Goal: Transaction & Acquisition: Book appointment/travel/reservation

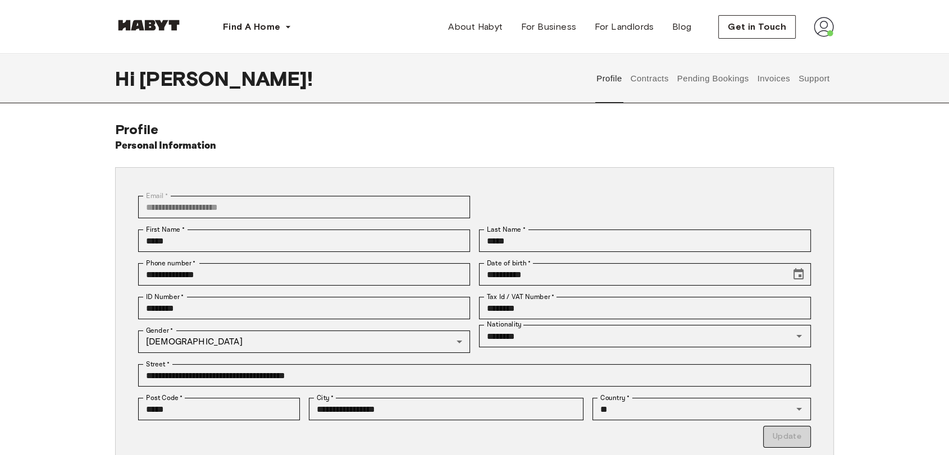
click at [702, 79] on button "Pending Bookings" at bounding box center [713, 78] width 75 height 49
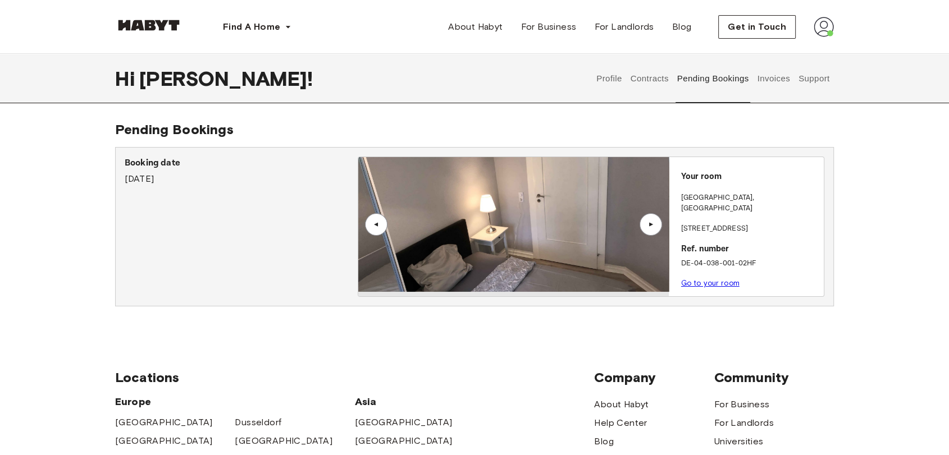
click at [833, 35] on img at bounding box center [824, 27] width 20 height 20
click at [811, 49] on div "Profile Log out" at bounding box center [799, 64] width 67 height 54
click at [791, 54] on button "Invoices" at bounding box center [773, 78] width 35 height 49
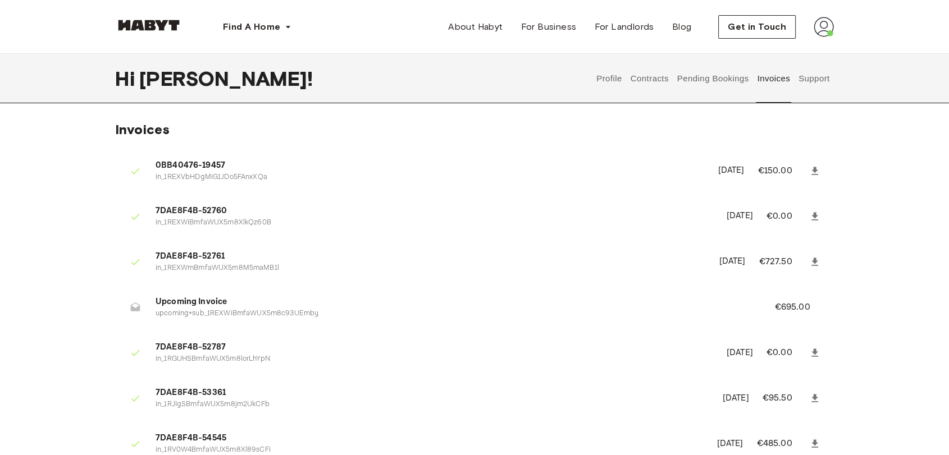
click at [821, 33] on img at bounding box center [824, 27] width 20 height 20
click at [796, 51] on span "Profile" at bounding box center [789, 52] width 28 height 13
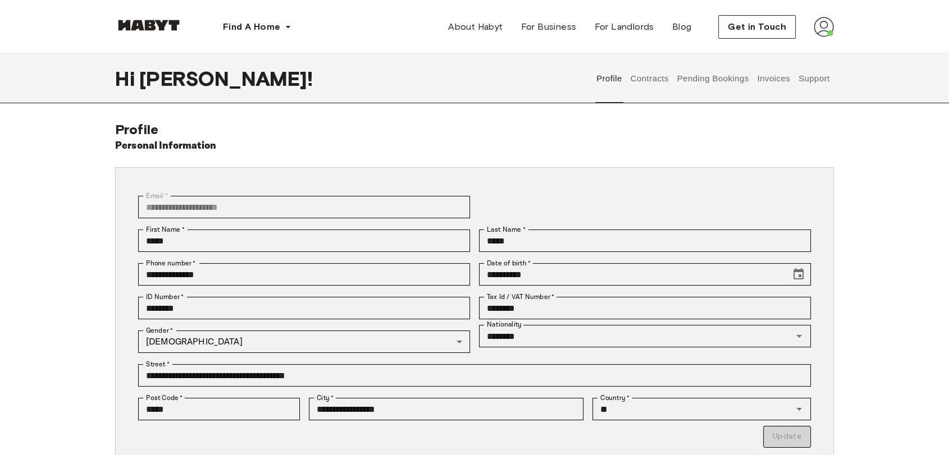
click at [824, 21] on img at bounding box center [824, 27] width 20 height 20
click at [787, 43] on div "Profile Log out" at bounding box center [799, 64] width 67 height 54
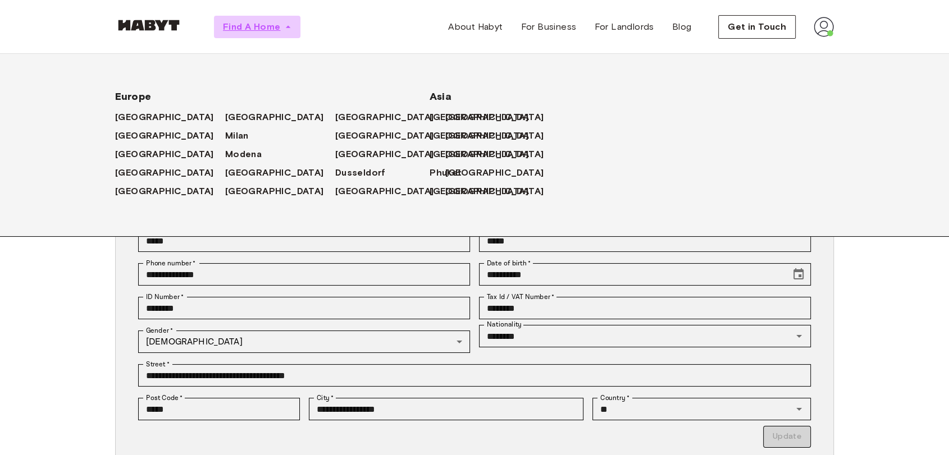
click at [270, 20] on span "Find A Home" at bounding box center [251, 26] width 57 height 13
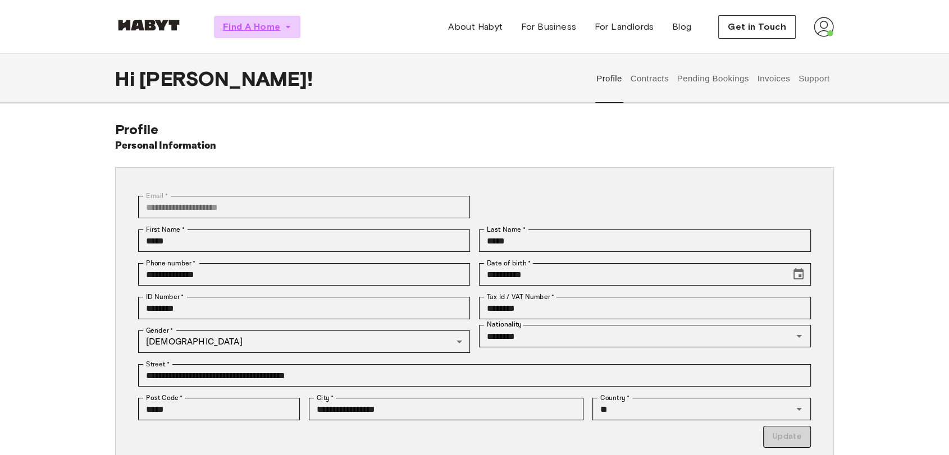
click at [270, 20] on span "Find A Home" at bounding box center [251, 26] width 57 height 13
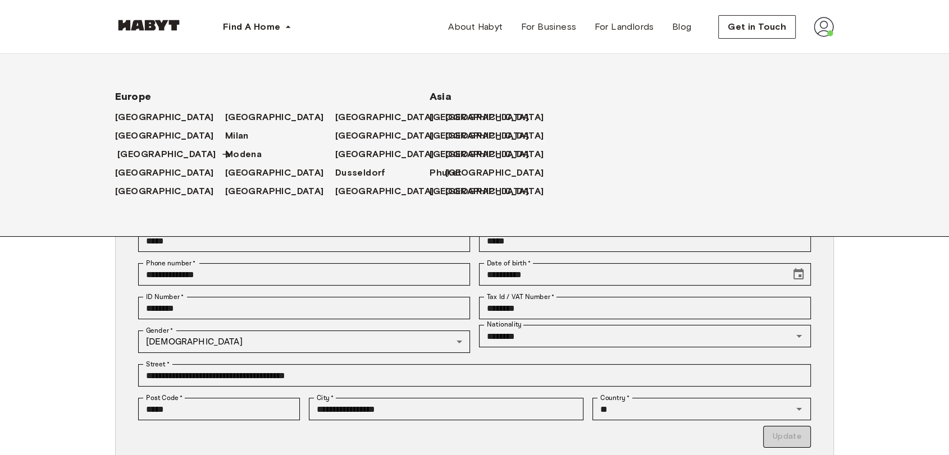
click at [115, 149] on div "[GEOGRAPHIC_DATA]" at bounding box center [170, 154] width 110 height 19
click at [136, 152] on span "[GEOGRAPHIC_DATA]" at bounding box center [166, 154] width 99 height 13
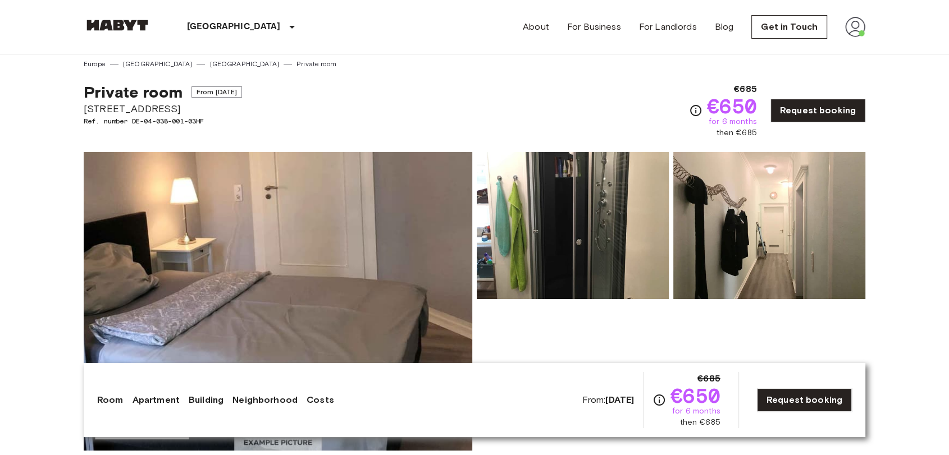
scroll to position [7, 0]
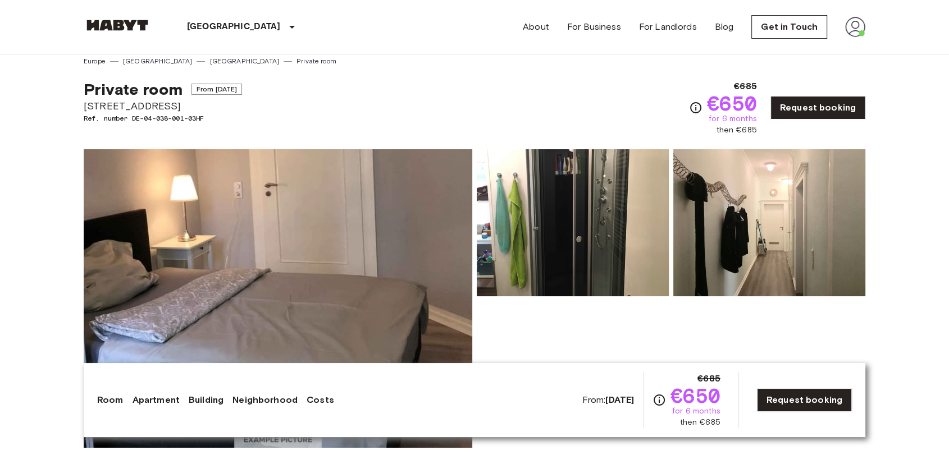
click at [135, 20] on img at bounding box center [117, 25] width 67 height 11
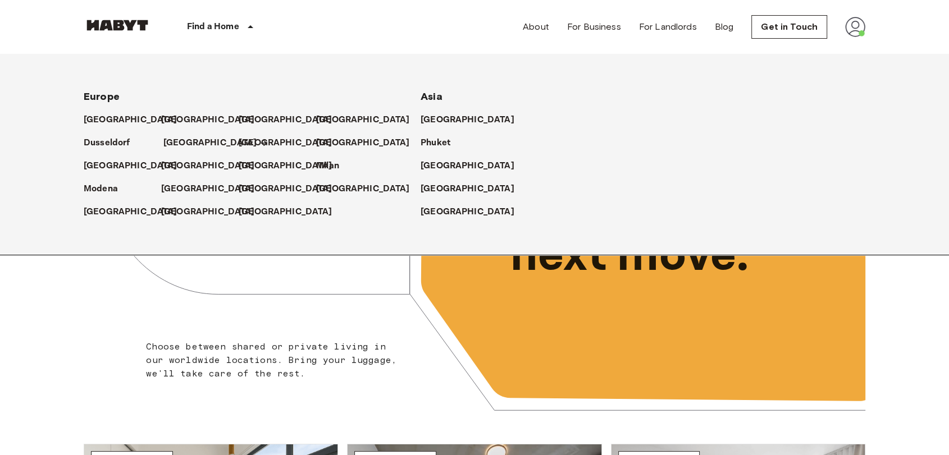
click at [176, 138] on p "[GEOGRAPHIC_DATA]" at bounding box center [210, 142] width 94 height 13
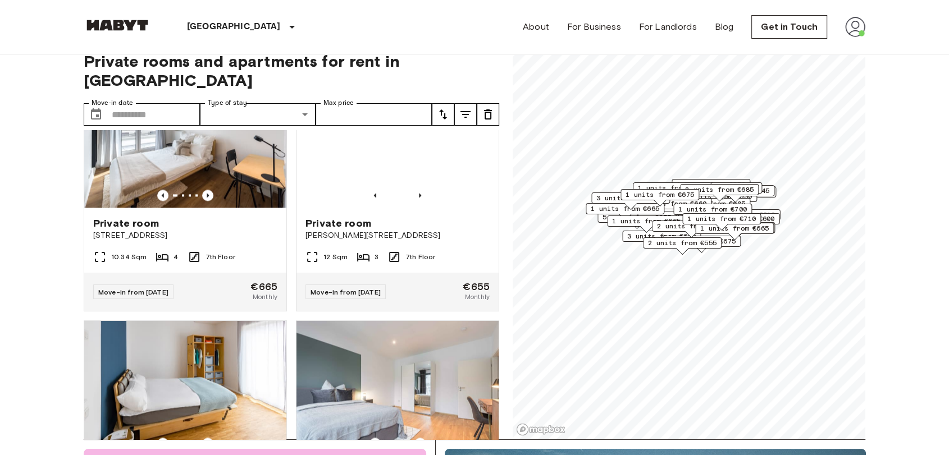
scroll to position [6082, 0]
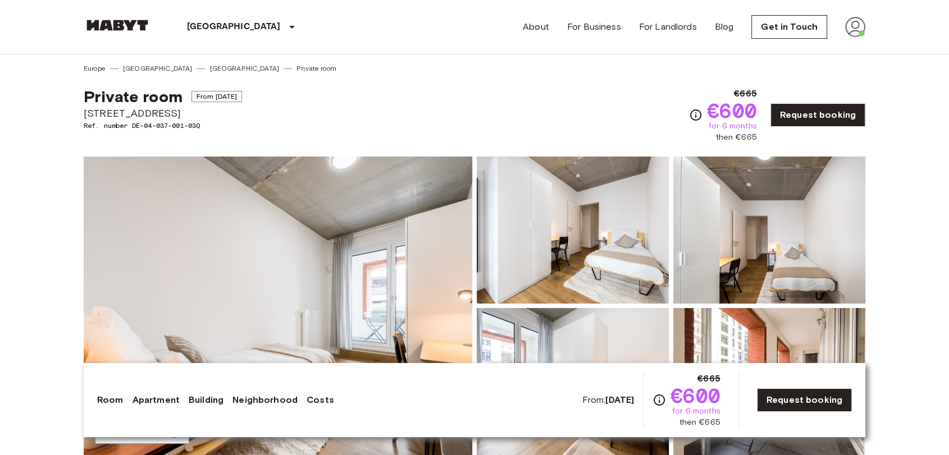
click at [384, 243] on img at bounding box center [278, 306] width 389 height 299
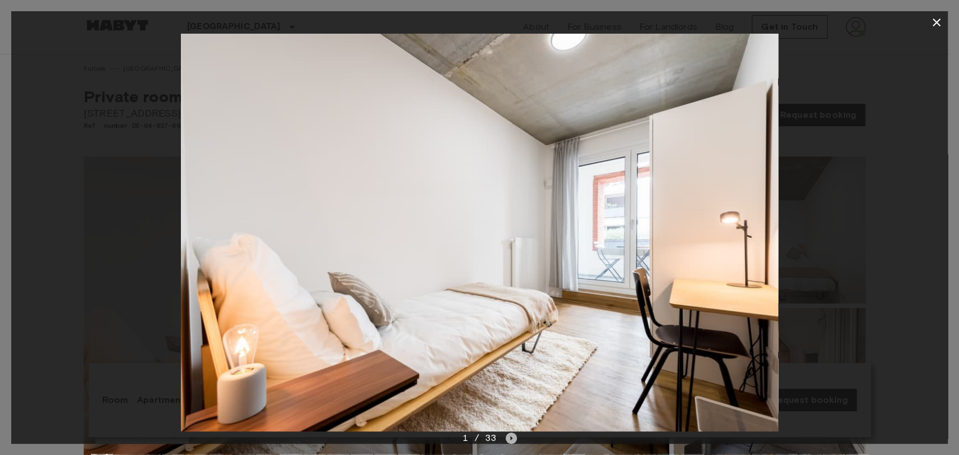
click at [513, 440] on icon "Next image" at bounding box center [510, 438] width 11 height 11
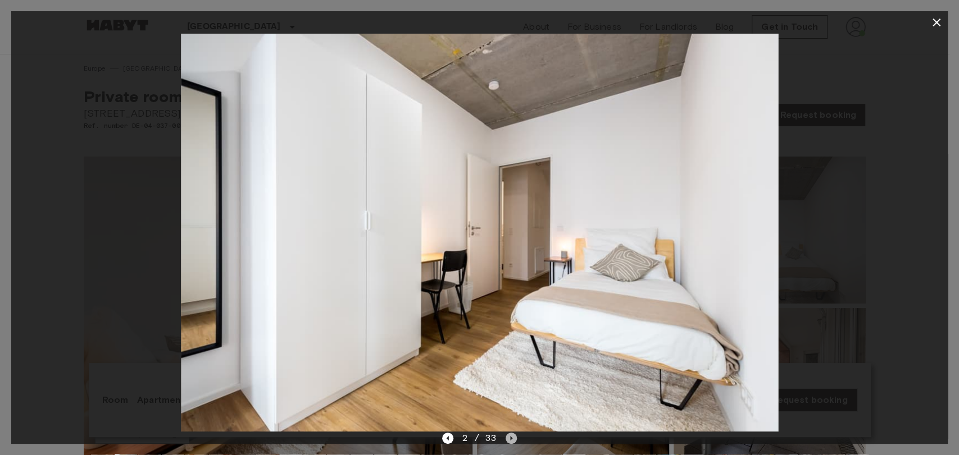
click at [513, 440] on icon "Next image" at bounding box center [510, 438] width 11 height 11
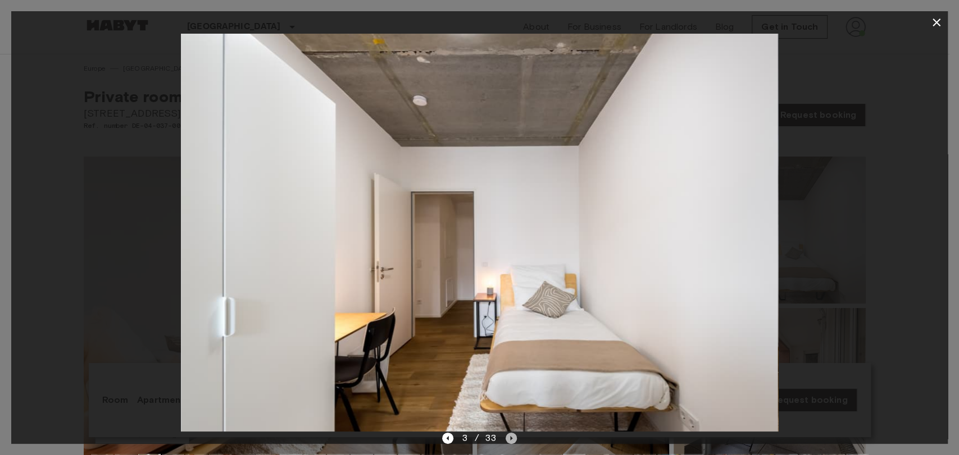
click at [513, 440] on icon "Next image" at bounding box center [510, 438] width 11 height 11
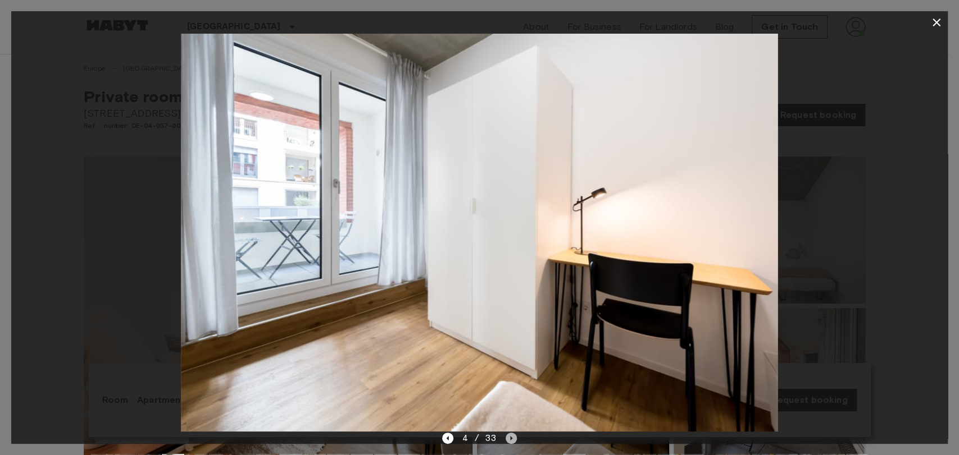
click at [513, 440] on icon "Next image" at bounding box center [510, 438] width 11 height 11
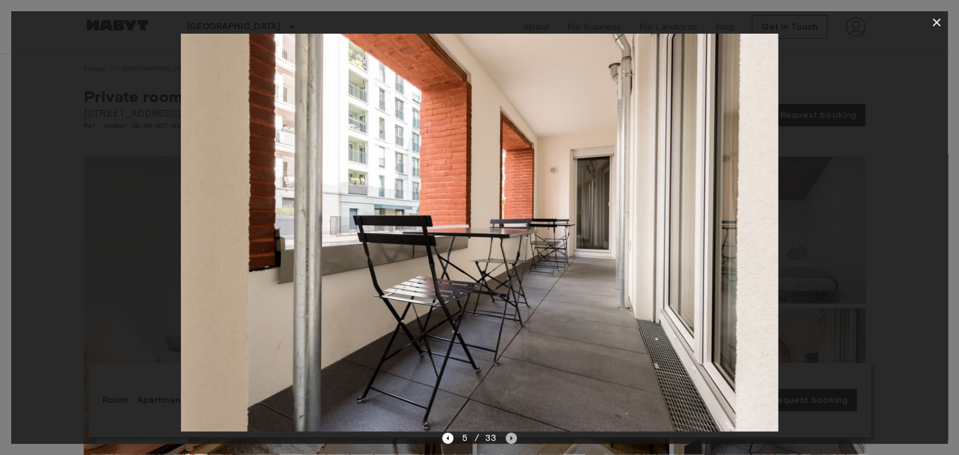
click at [513, 440] on icon "Next image" at bounding box center [510, 438] width 11 height 11
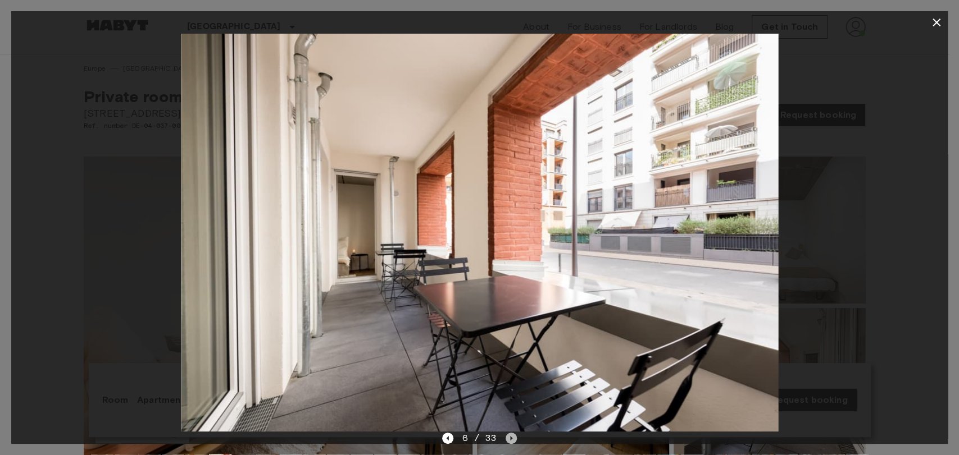
click at [513, 440] on icon "Next image" at bounding box center [510, 438] width 11 height 11
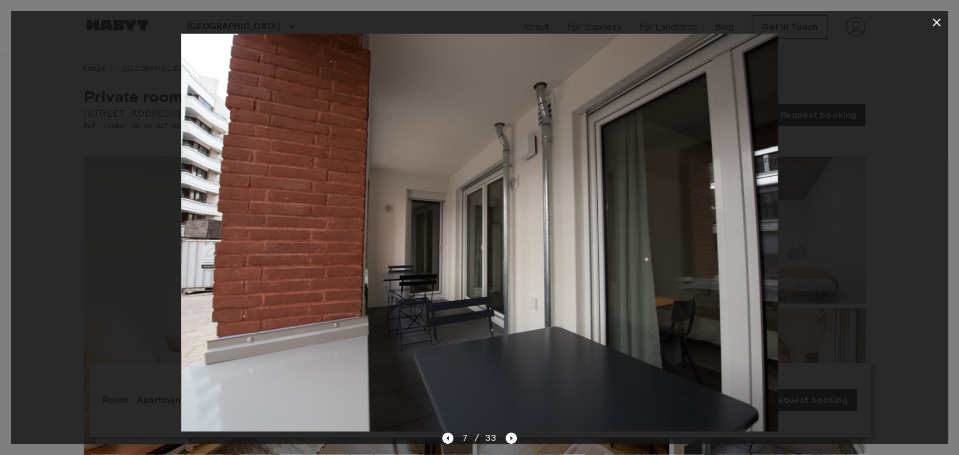
click at [886, 220] on div at bounding box center [479, 233] width 936 height 398
click at [930, 20] on icon "button" at bounding box center [935, 22] width 13 height 13
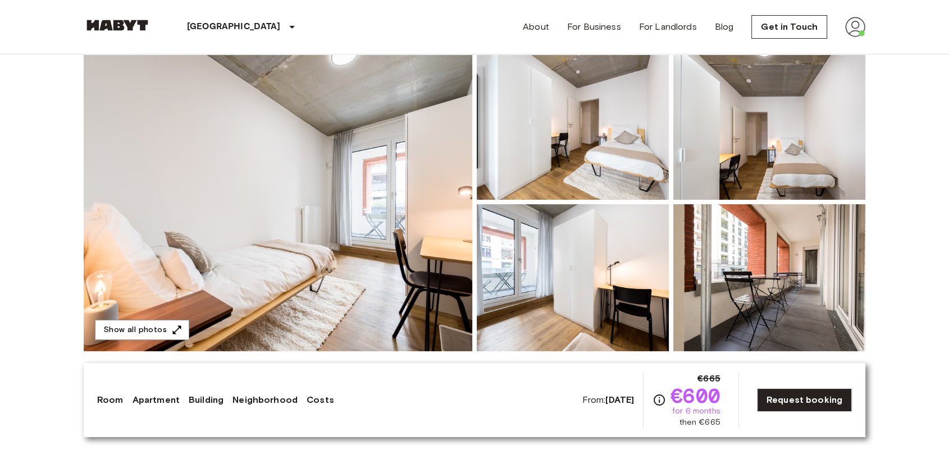
scroll to position [104, 0]
click at [118, 324] on button "Show all photos" at bounding box center [142, 330] width 94 height 21
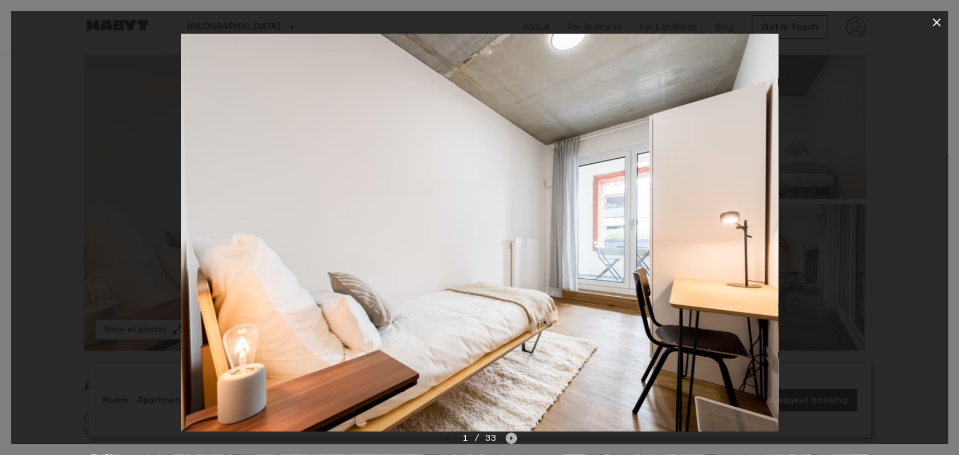
click at [510, 437] on icon "Next image" at bounding box center [511, 438] width 2 height 4
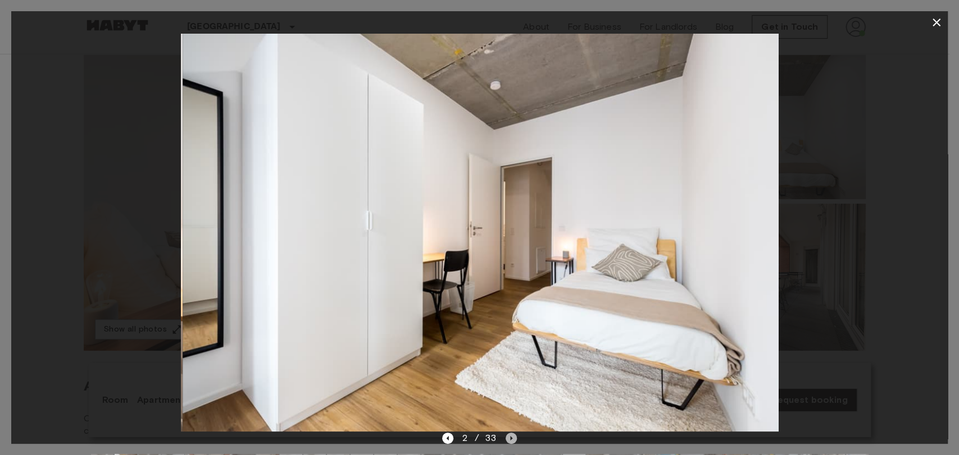
click at [510, 437] on icon "Next image" at bounding box center [511, 438] width 2 height 4
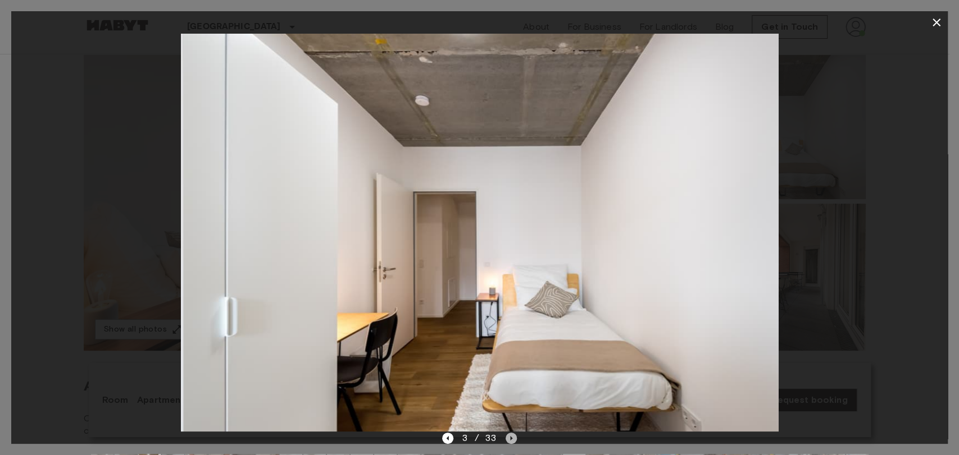
click at [510, 437] on icon "Next image" at bounding box center [511, 438] width 2 height 4
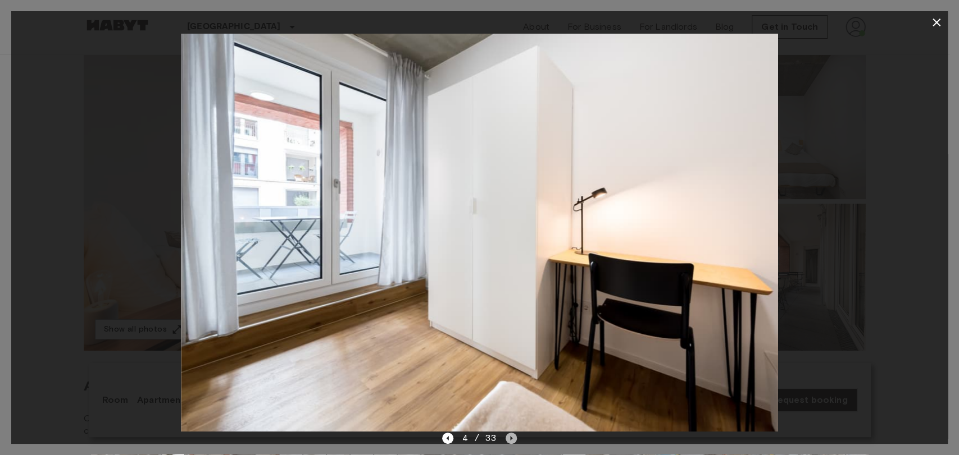
click at [510, 437] on icon "Next image" at bounding box center [511, 438] width 2 height 4
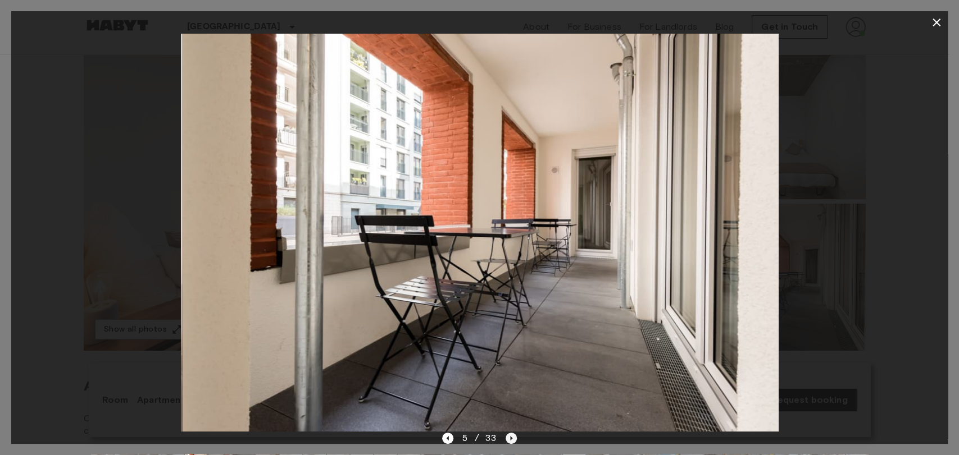
click at [510, 437] on icon "Next image" at bounding box center [511, 438] width 2 height 4
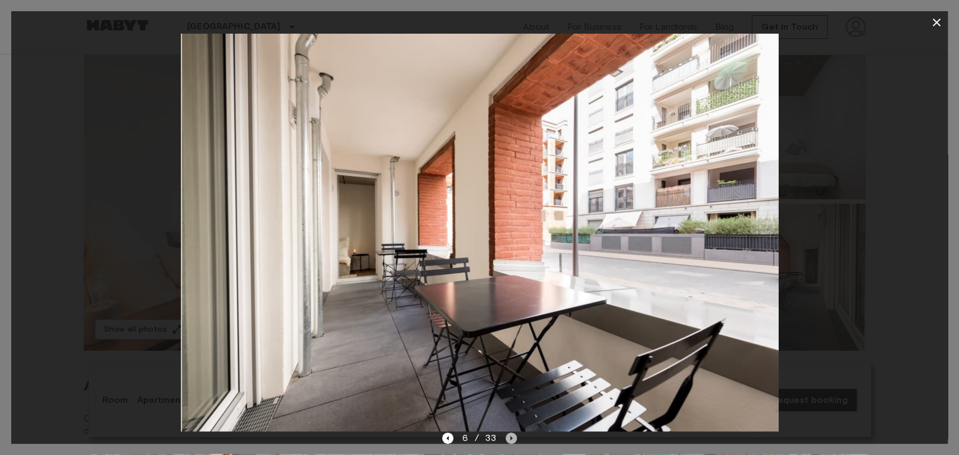
click at [510, 437] on icon "Next image" at bounding box center [511, 438] width 2 height 4
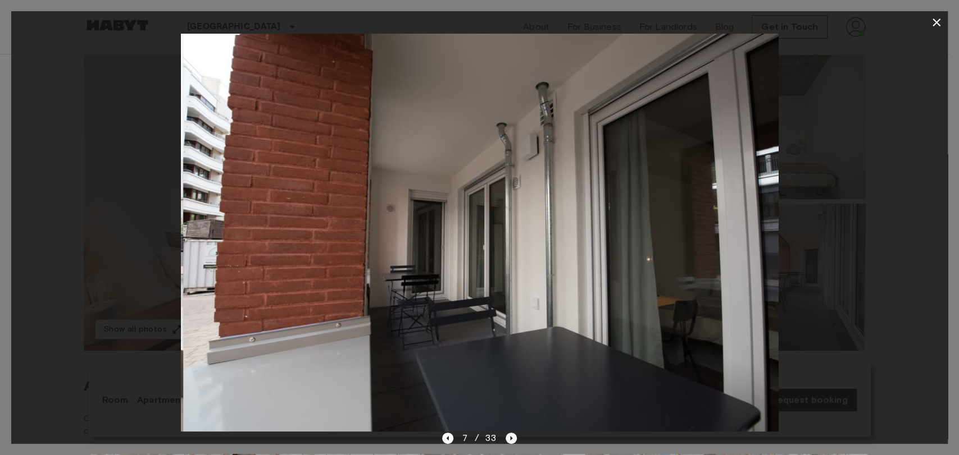
click at [510, 437] on icon "Next image" at bounding box center [511, 438] width 2 height 4
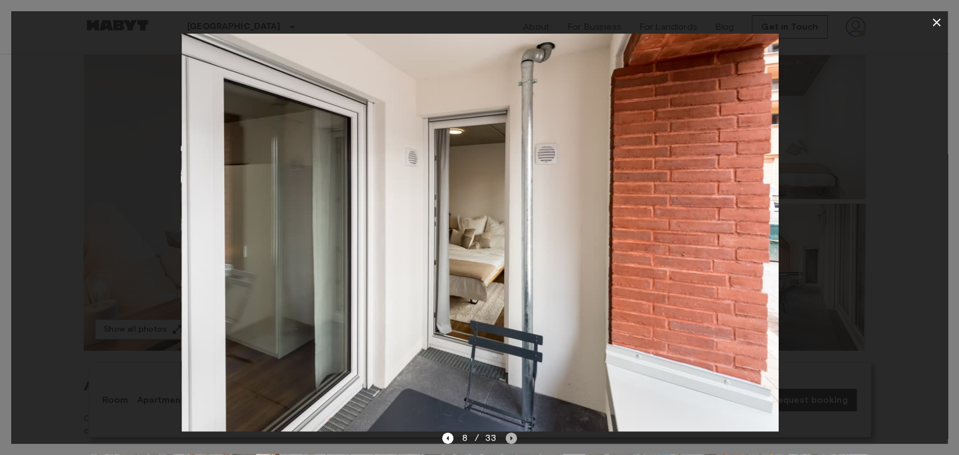
click at [510, 437] on icon "Next image" at bounding box center [511, 438] width 2 height 4
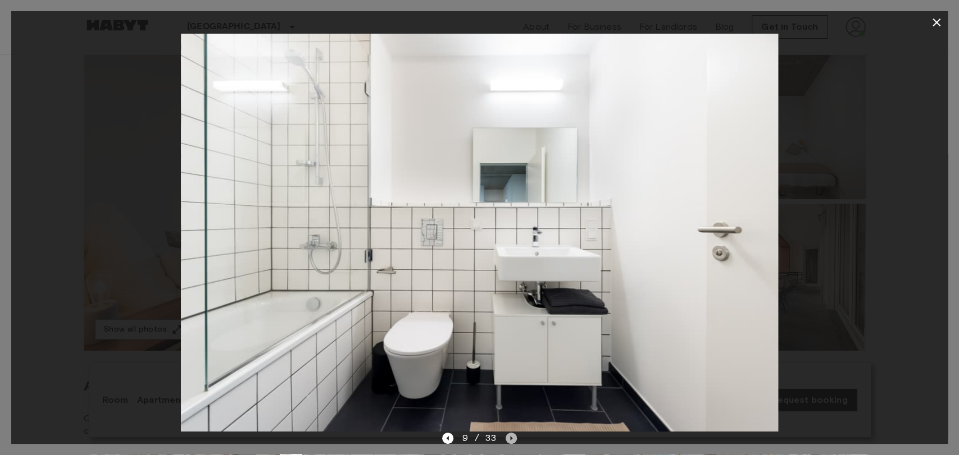
click at [510, 437] on icon "Next image" at bounding box center [511, 438] width 2 height 4
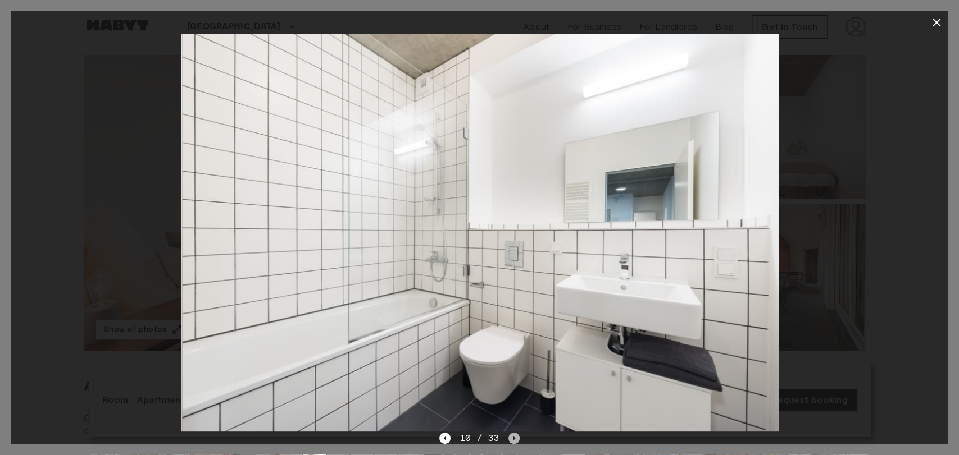
click at [510, 437] on icon "Next image" at bounding box center [513, 438] width 11 height 11
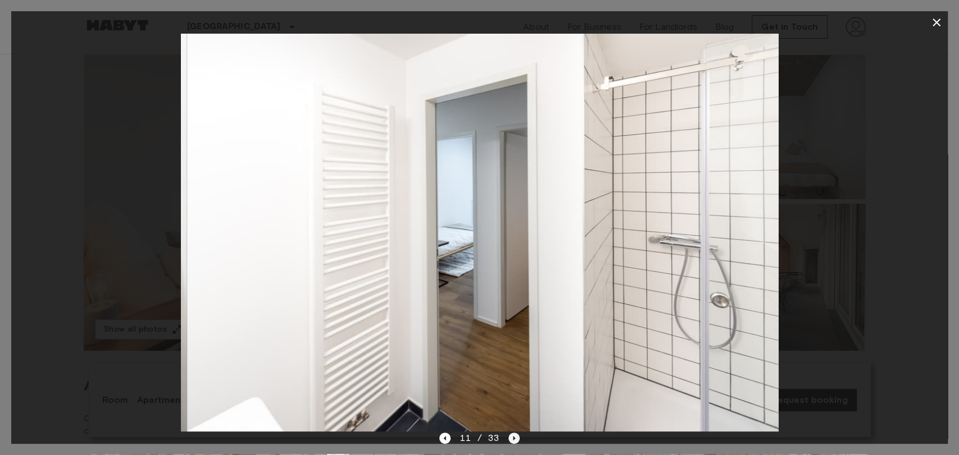
click at [510, 437] on icon "Next image" at bounding box center [513, 438] width 11 height 11
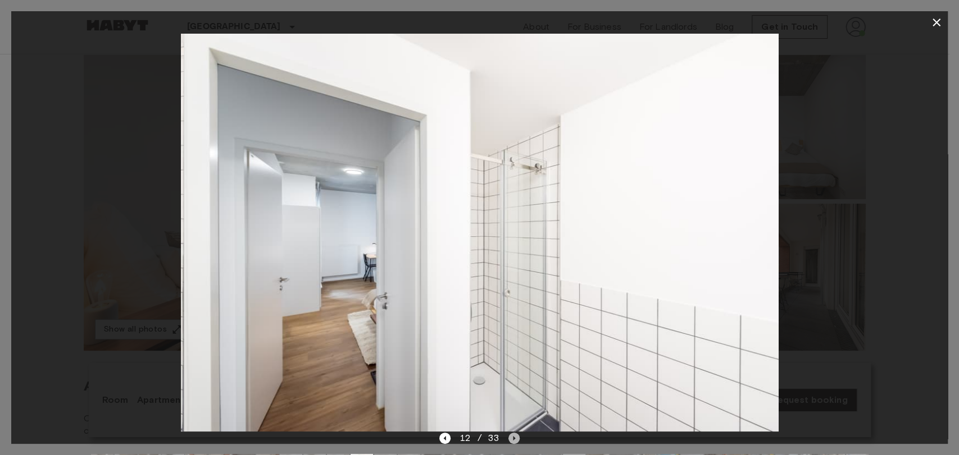
click at [510, 437] on icon "Next image" at bounding box center [513, 438] width 11 height 11
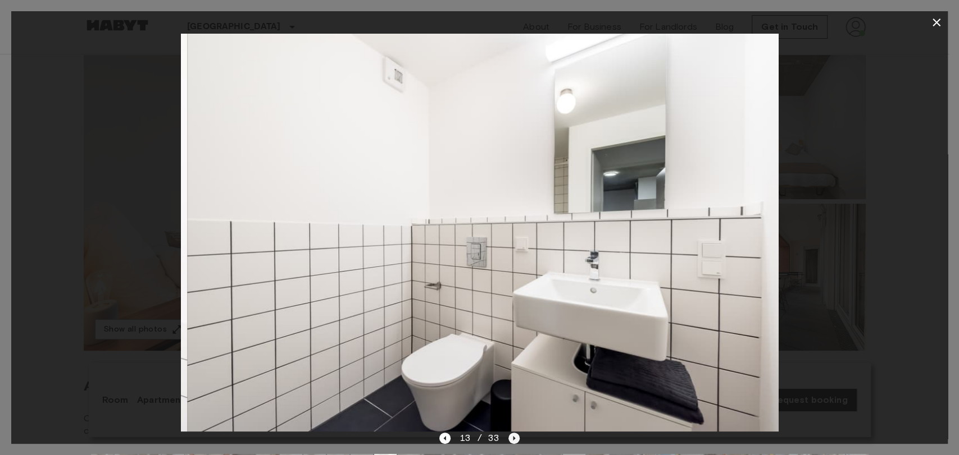
click at [510, 437] on icon "Next image" at bounding box center [513, 438] width 11 height 11
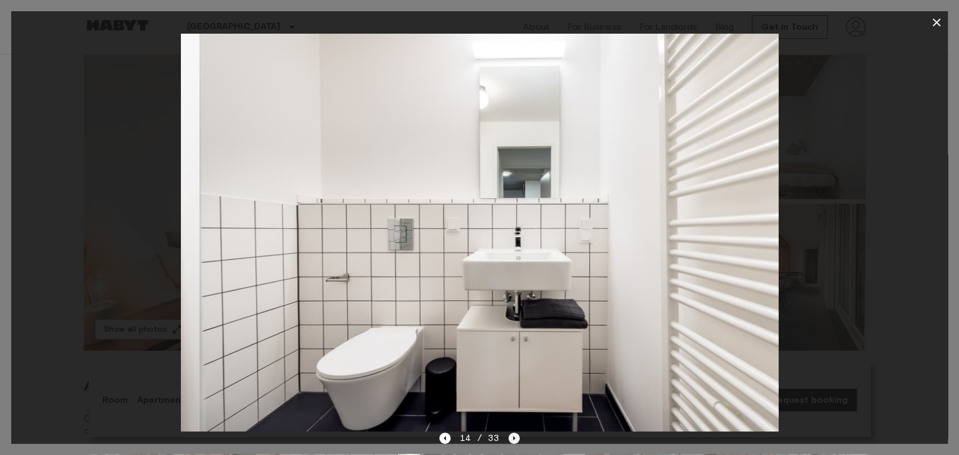
click at [510, 437] on icon "Next image" at bounding box center [513, 438] width 11 height 11
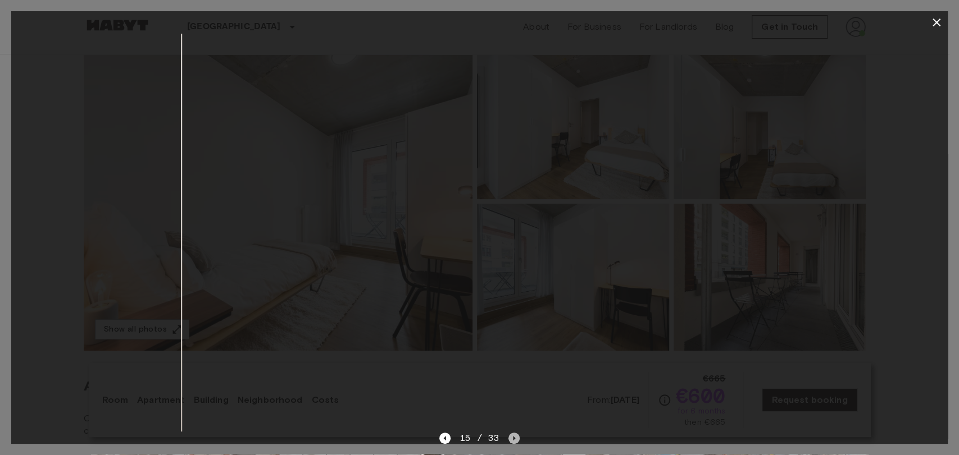
click at [510, 437] on icon "Next image" at bounding box center [513, 438] width 11 height 11
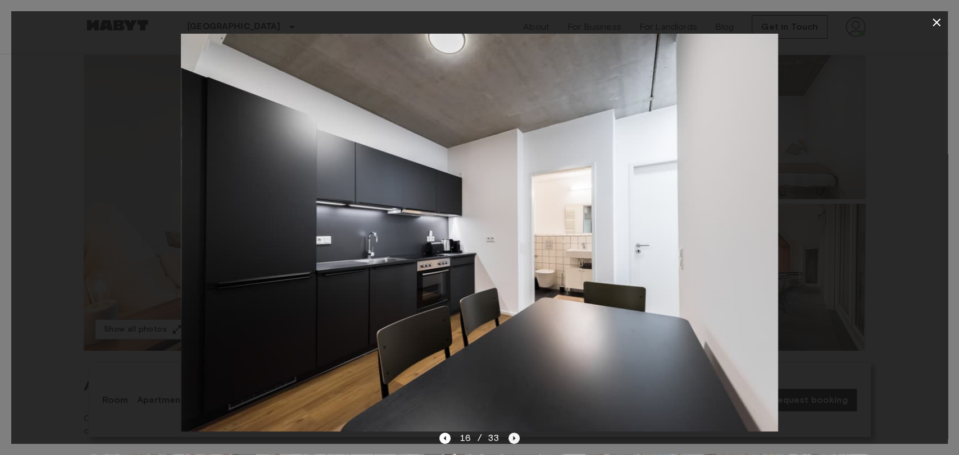
click at [510, 437] on icon "Next image" at bounding box center [513, 438] width 11 height 11
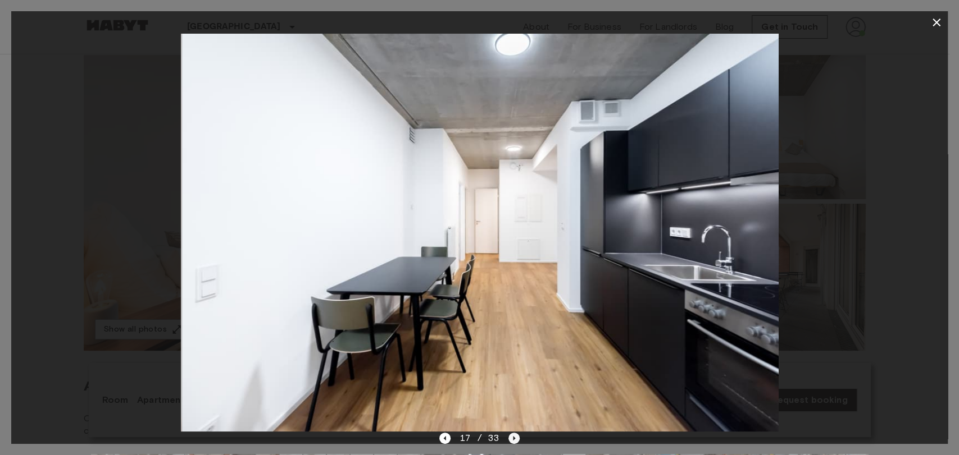
click at [510, 437] on icon "Next image" at bounding box center [513, 438] width 11 height 11
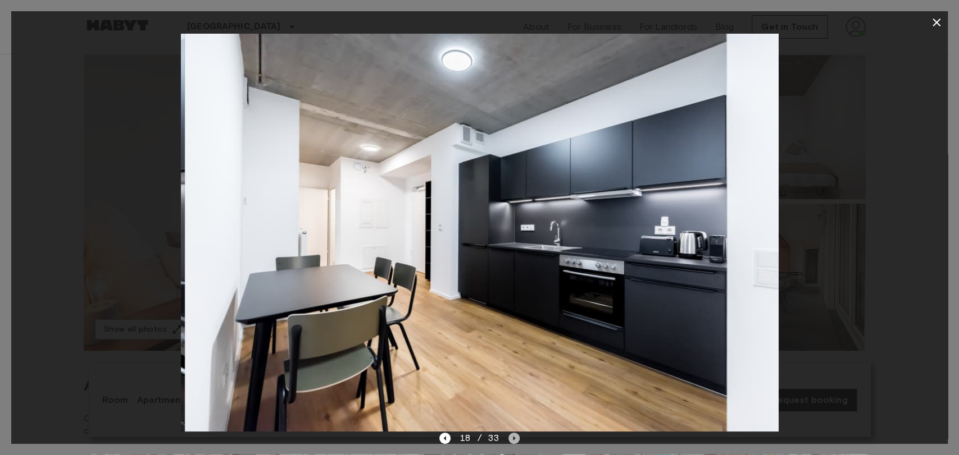
click at [510, 437] on icon "Next image" at bounding box center [513, 438] width 11 height 11
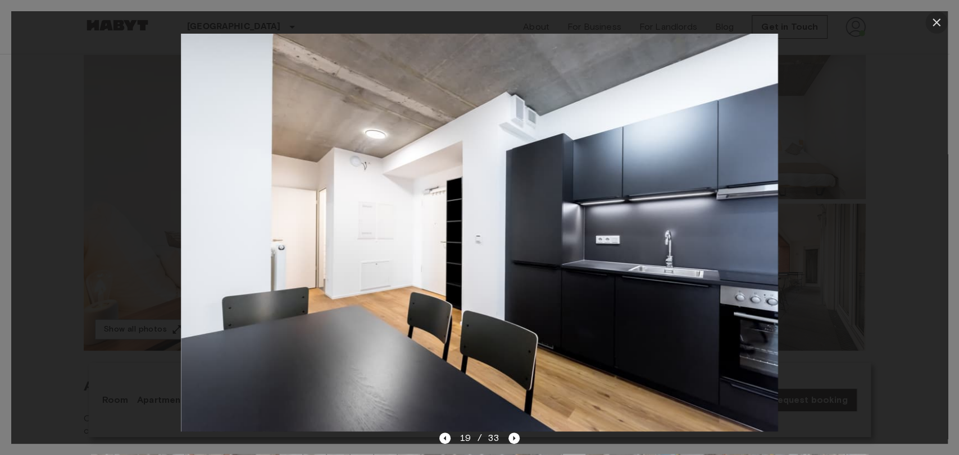
click at [939, 22] on icon "button" at bounding box center [935, 22] width 13 height 13
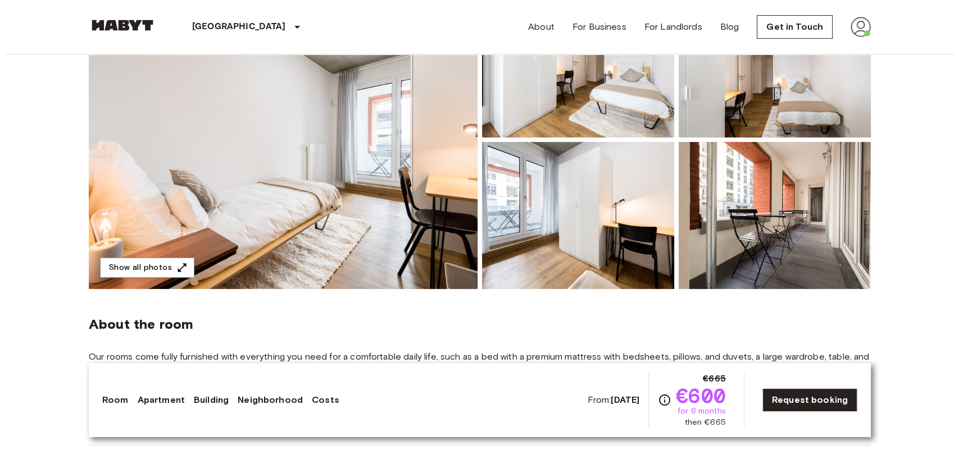
scroll to position [166, 0]
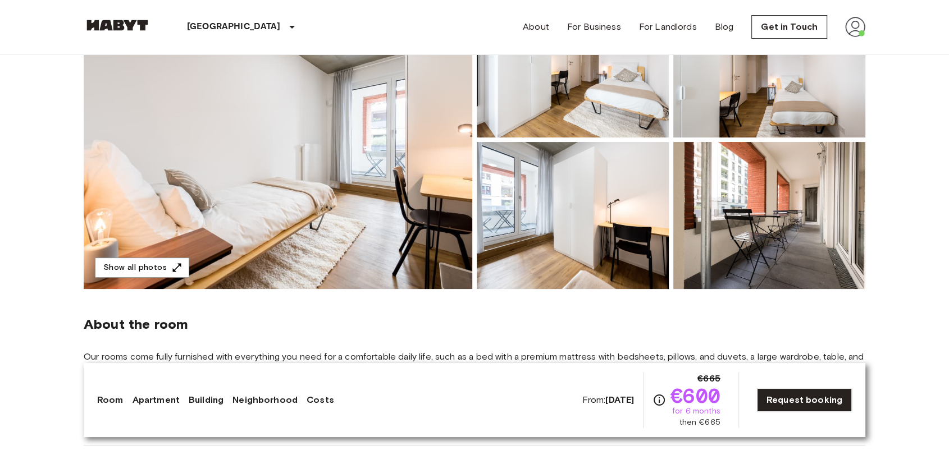
click at [366, 192] on img at bounding box center [278, 139] width 389 height 299
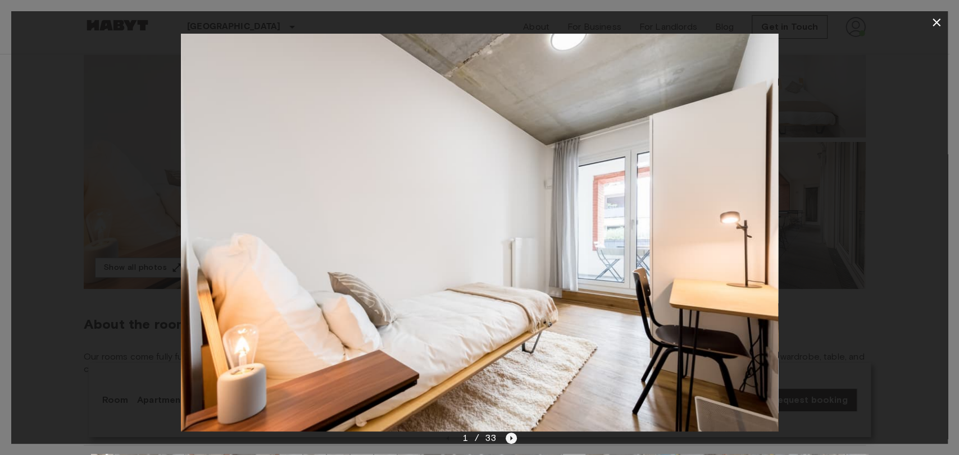
click at [507, 439] on icon "Next image" at bounding box center [510, 438] width 11 height 11
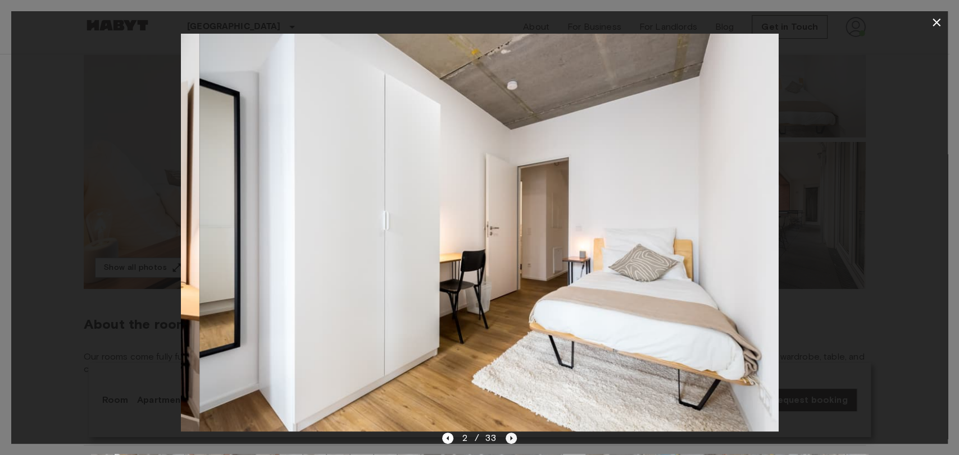
click at [507, 439] on icon "Next image" at bounding box center [510, 438] width 11 height 11
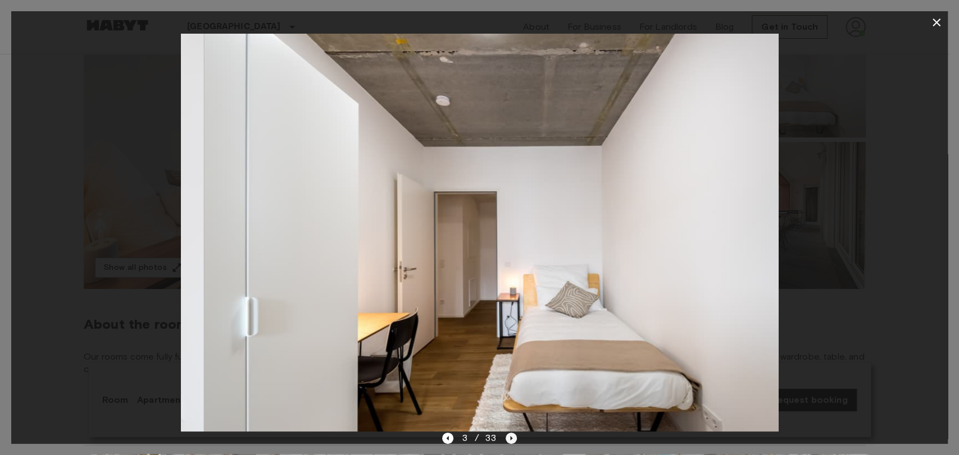
click at [507, 439] on icon "Next image" at bounding box center [510, 438] width 11 height 11
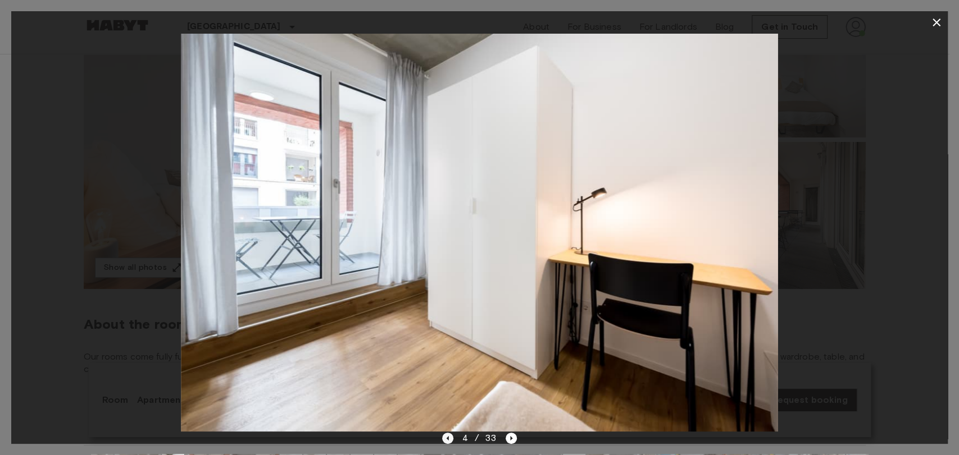
click at [450, 433] on icon "Previous image" at bounding box center [447, 438] width 11 height 11
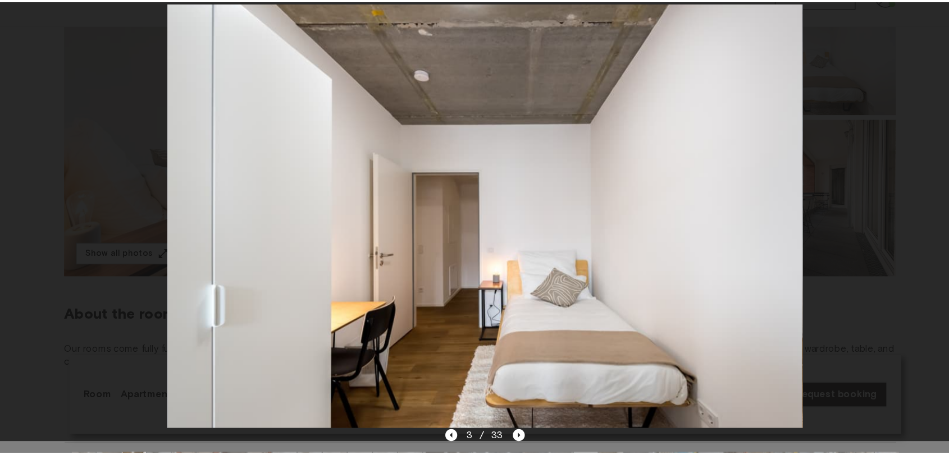
scroll to position [166, 0]
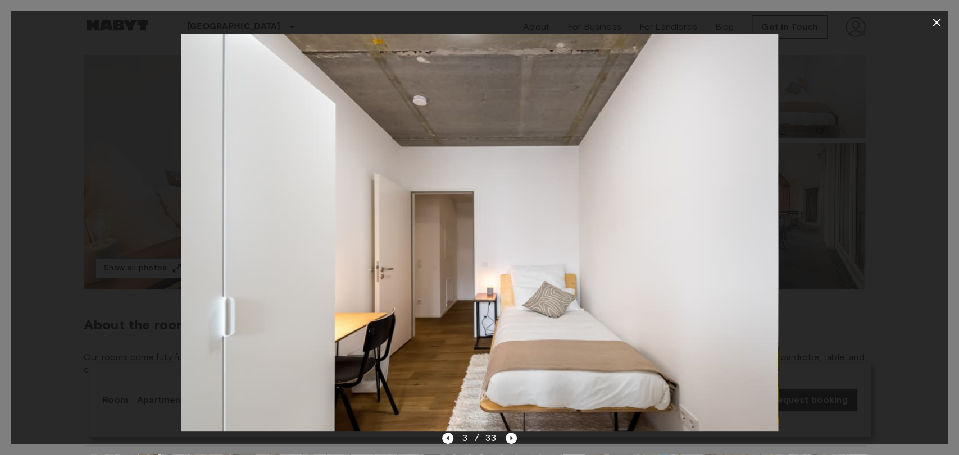
click at [839, 154] on div at bounding box center [479, 233] width 936 height 398
click at [942, 22] on icon "button" at bounding box center [935, 22] width 13 height 13
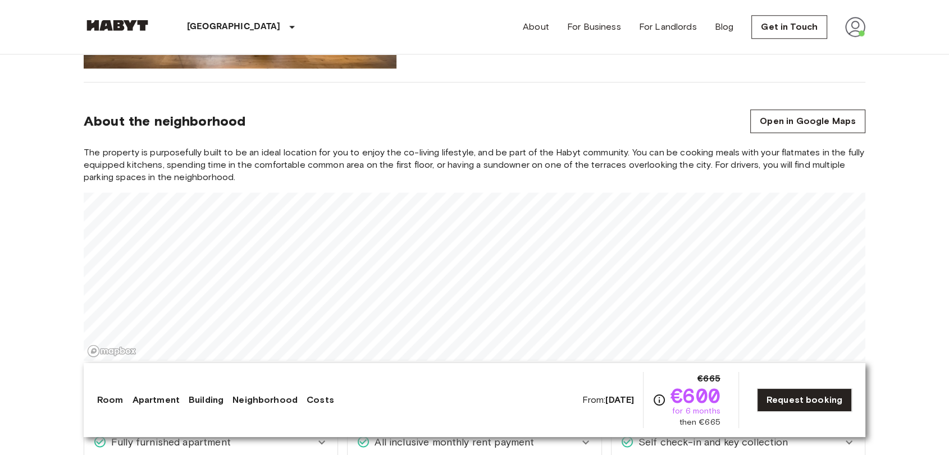
scroll to position [1199, 0]
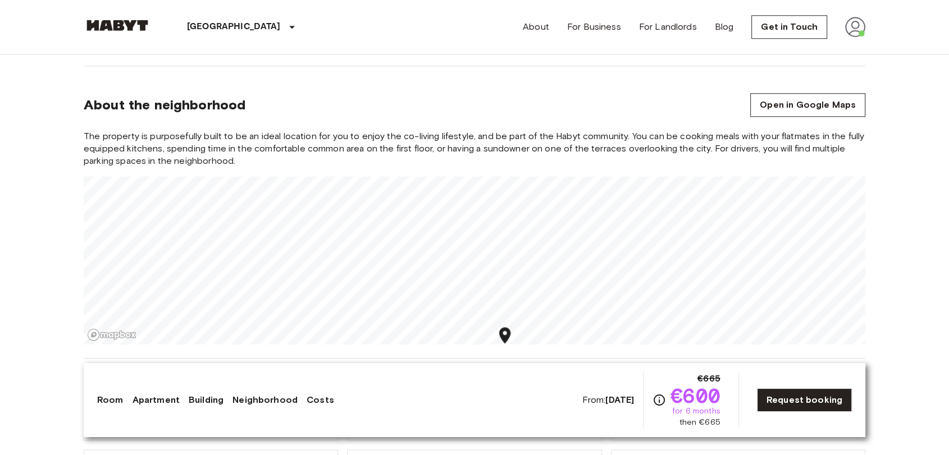
click at [488, 130] on div "The property is purposefully built to be an ideal location for you to enjoy the…" at bounding box center [475, 237] width 782 height 215
click at [466, 147] on div "The property is purposefully built to be an ideal location for you to enjoy the…" at bounding box center [475, 237] width 782 height 215
click at [499, 154] on div "The property is purposefully built to be an ideal location for you to enjoy the…" at bounding box center [475, 237] width 782 height 215
click at [503, 140] on div "The property is purposefully built to be an ideal location for you to enjoy the…" at bounding box center [475, 237] width 782 height 215
click at [439, 235] on icon "Map marker" at bounding box center [440, 245] width 20 height 20
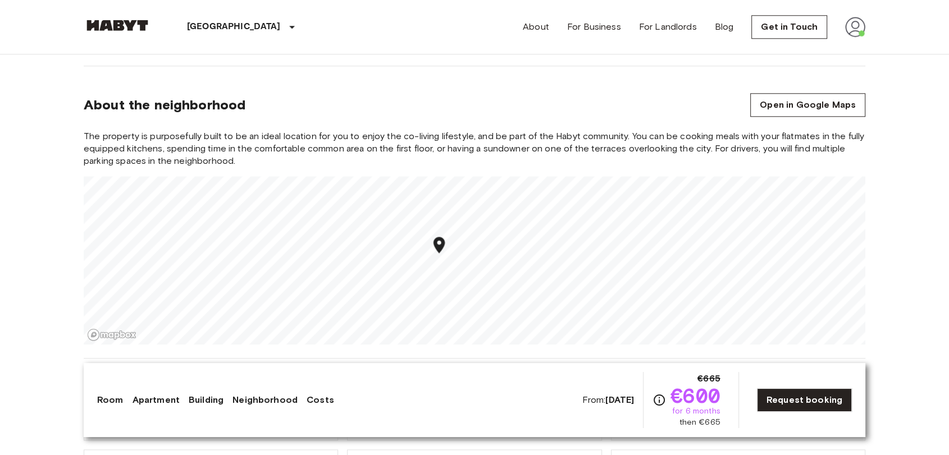
click at [439, 235] on icon "Map marker" at bounding box center [440, 245] width 20 height 20
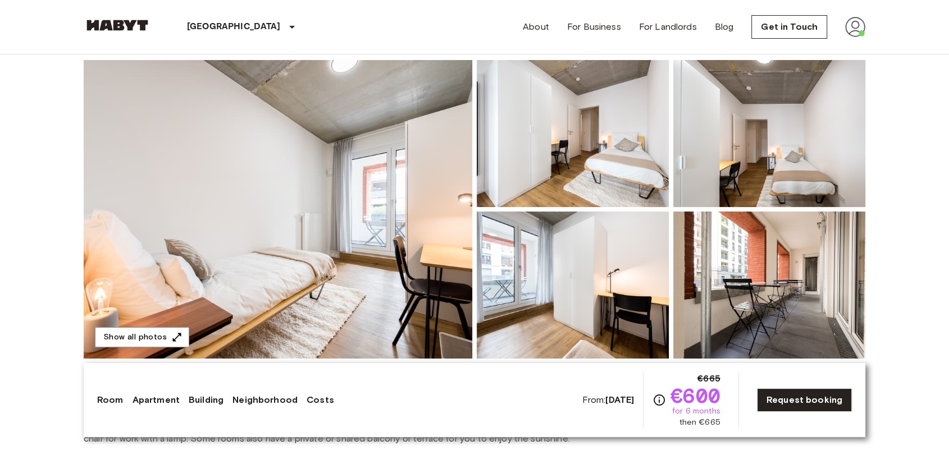
scroll to position [108, 0]
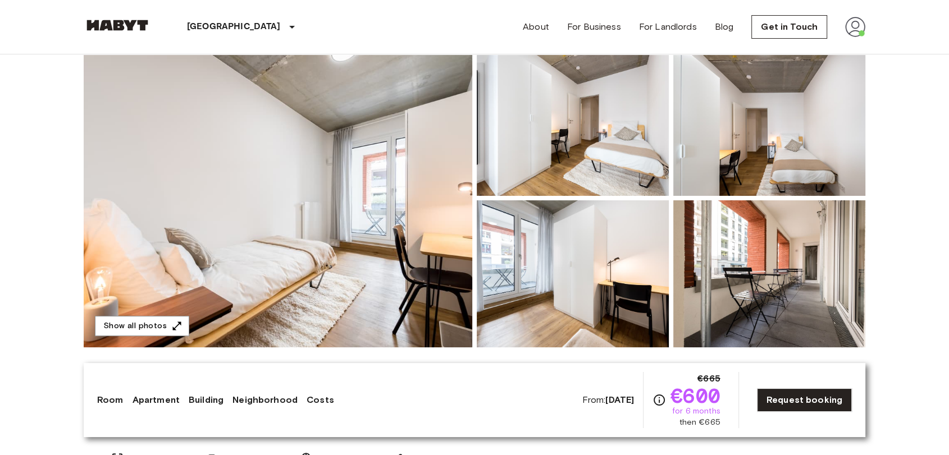
click at [366, 122] on img at bounding box center [278, 198] width 389 height 299
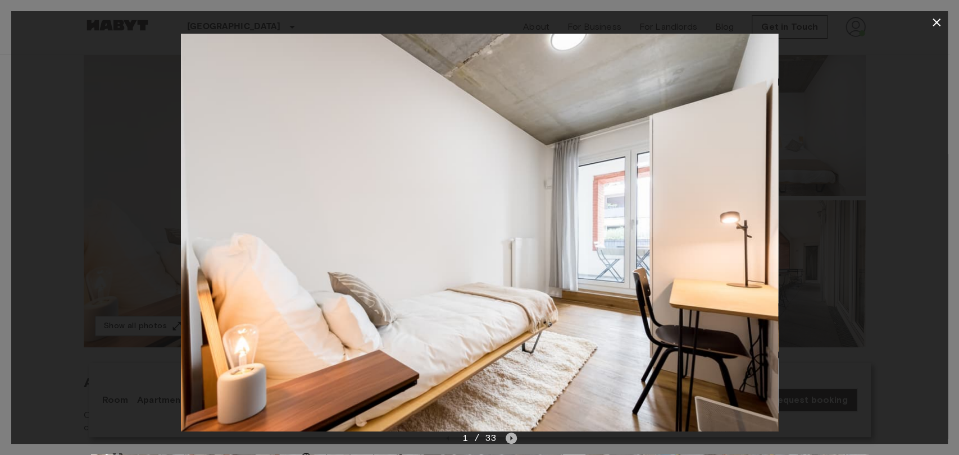
drag, startPoint x: 390, startPoint y: 185, endPoint x: 509, endPoint y: 436, distance: 277.6
click at [509, 436] on icon "Next image" at bounding box center [510, 438] width 11 height 11
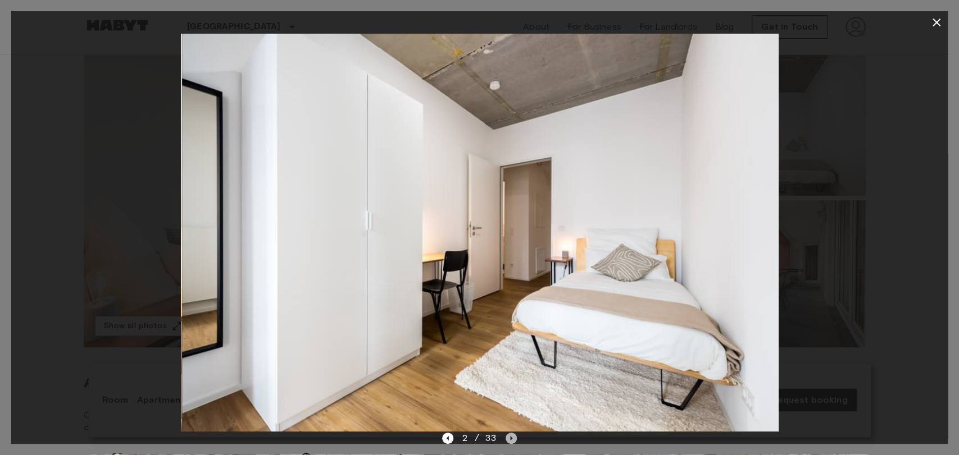
click at [509, 436] on icon "Next image" at bounding box center [510, 438] width 11 height 11
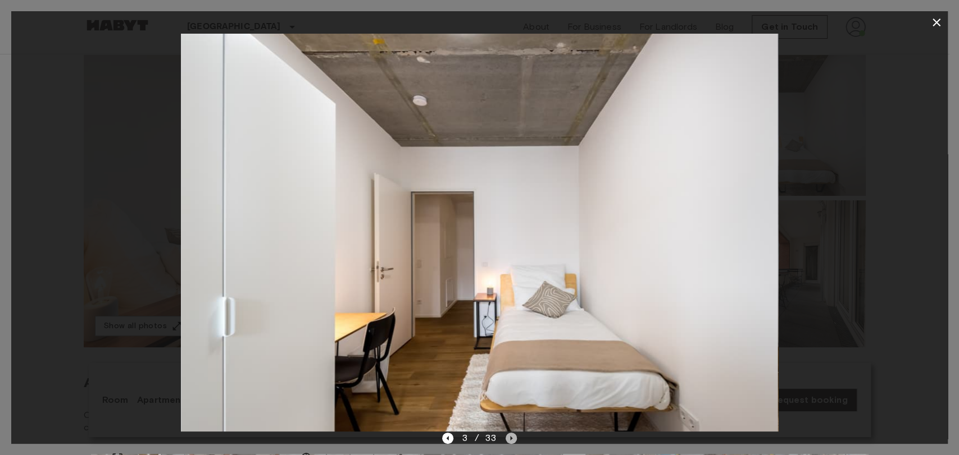
click at [509, 436] on icon "Next image" at bounding box center [510, 438] width 11 height 11
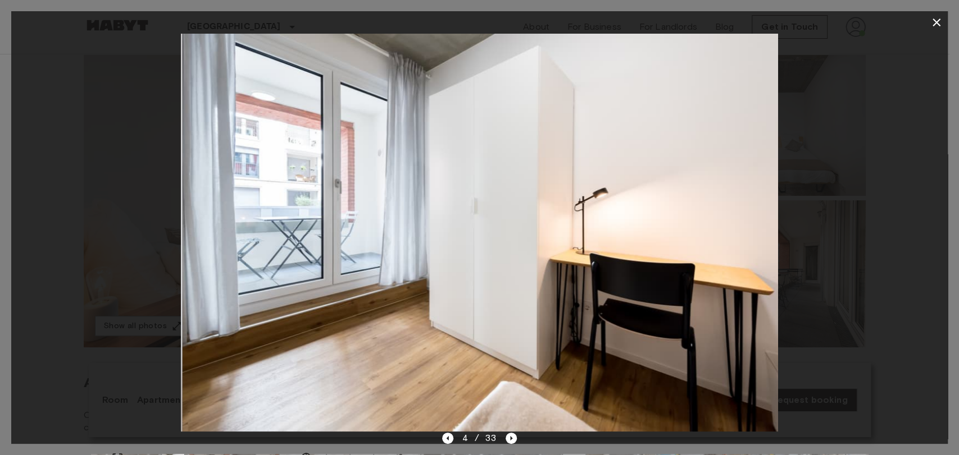
click at [441, 441] on div "4 / 33" at bounding box center [479, 459] width 936 height 54
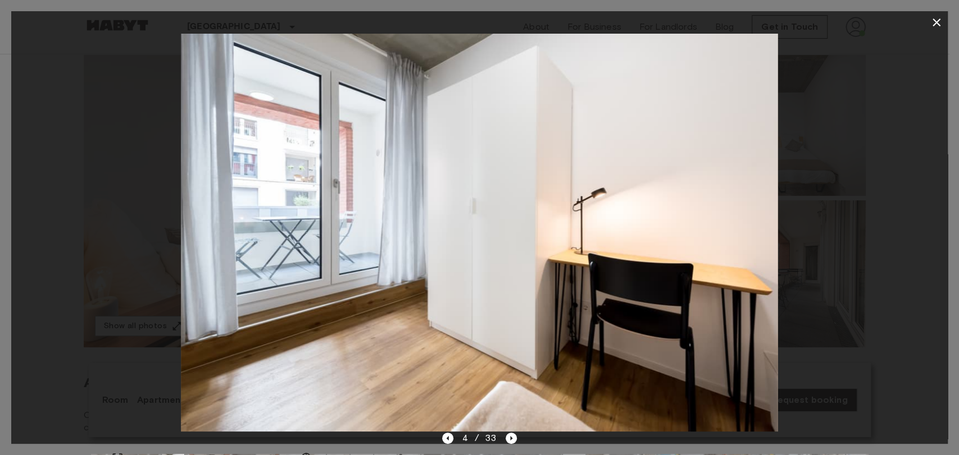
click at [454, 433] on div "4 / 33" at bounding box center [479, 438] width 75 height 13
click at [453, 433] on icon "Previous image" at bounding box center [447, 438] width 11 height 11
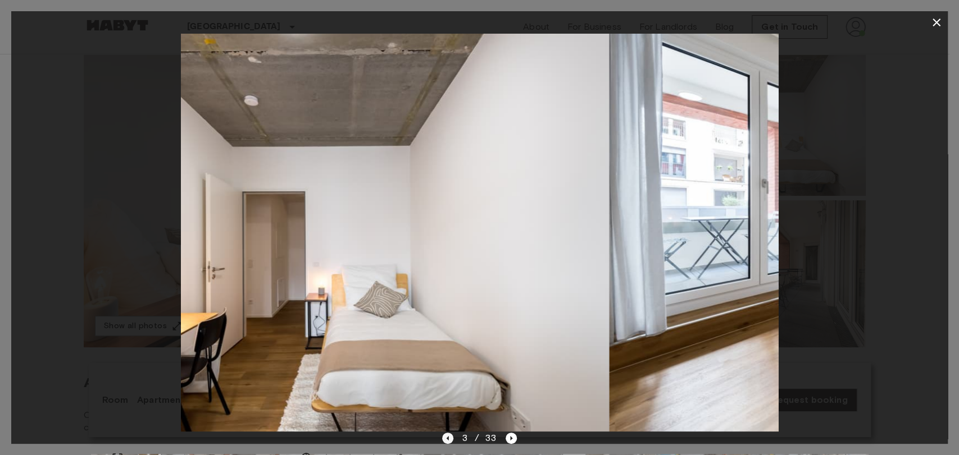
click at [453, 433] on icon "Previous image" at bounding box center [447, 438] width 11 height 11
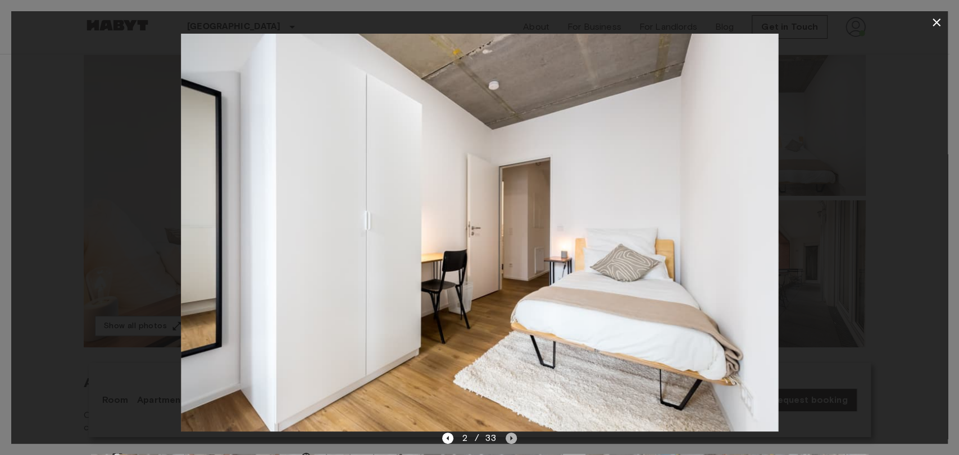
click at [509, 441] on icon "Next image" at bounding box center [510, 438] width 11 height 11
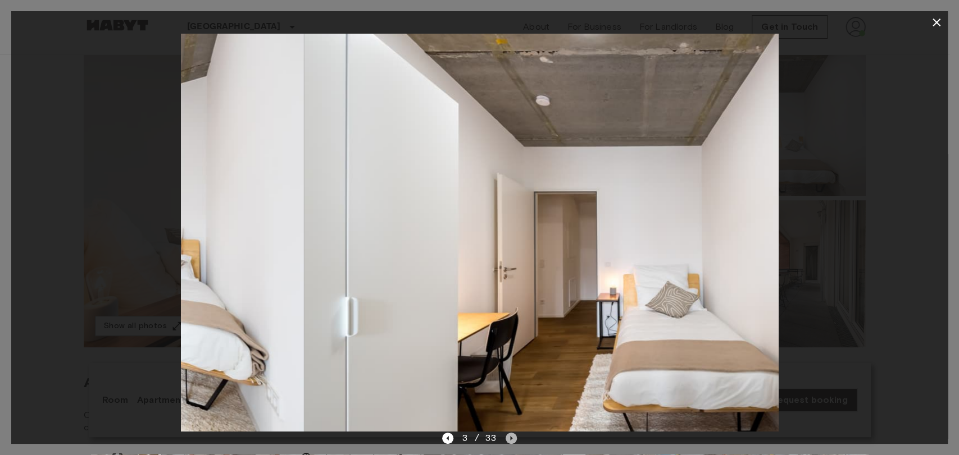
click at [509, 441] on icon "Next image" at bounding box center [510, 438] width 11 height 11
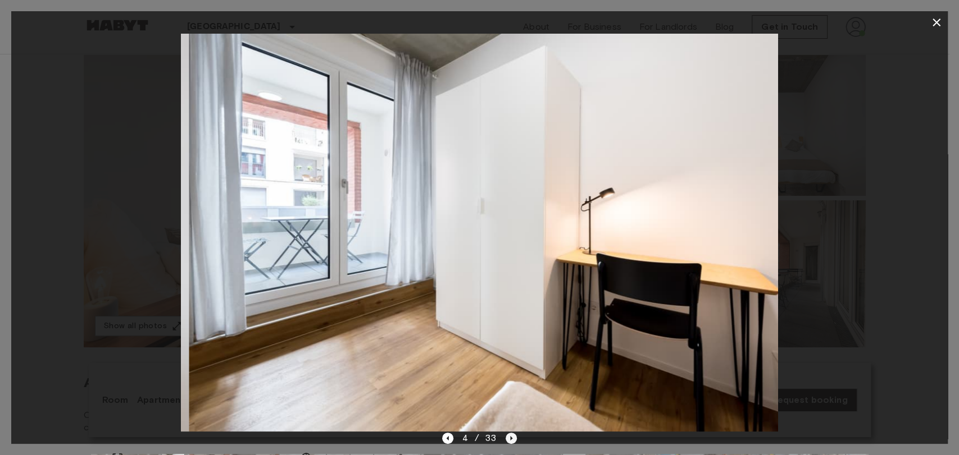
click at [509, 441] on icon "Next image" at bounding box center [510, 438] width 11 height 11
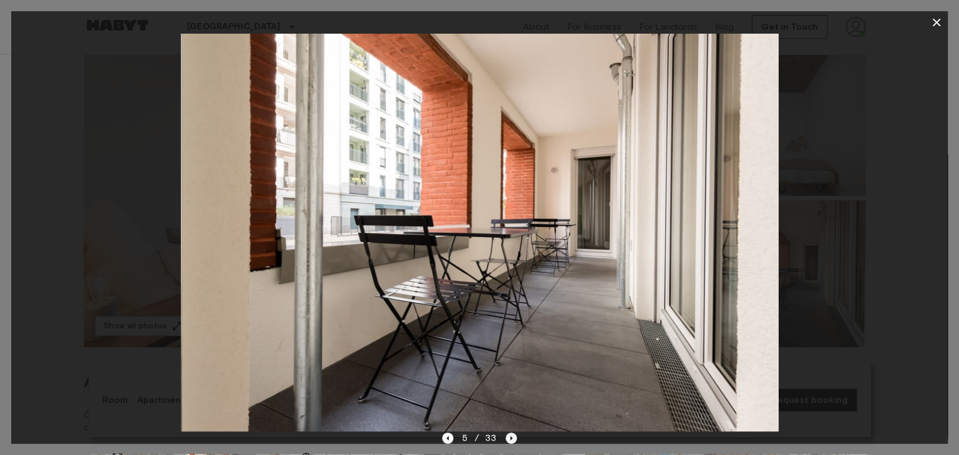
click at [509, 441] on icon "Next image" at bounding box center [510, 438] width 11 height 11
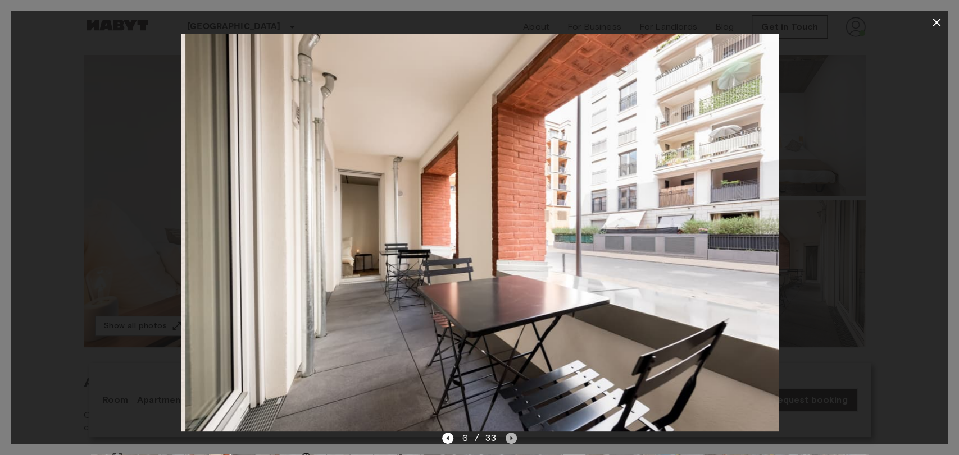
click at [509, 441] on icon "Next image" at bounding box center [510, 438] width 11 height 11
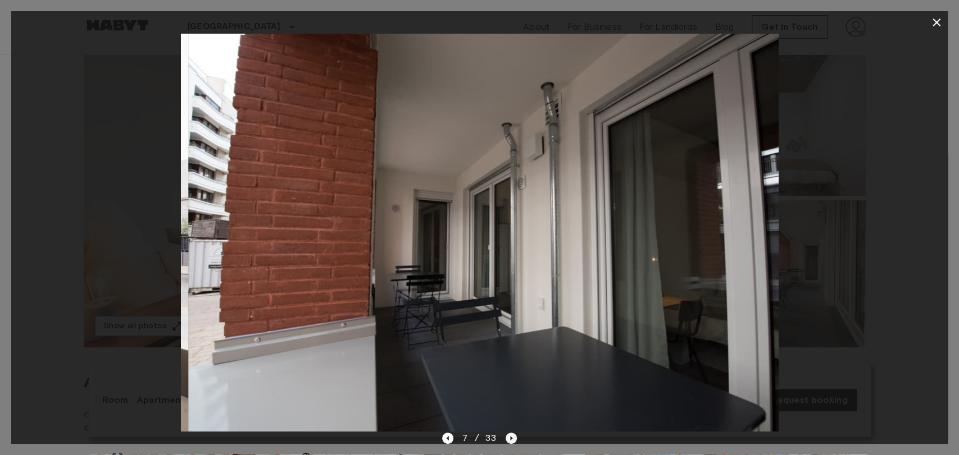
click at [509, 441] on icon "Next image" at bounding box center [510, 438] width 11 height 11
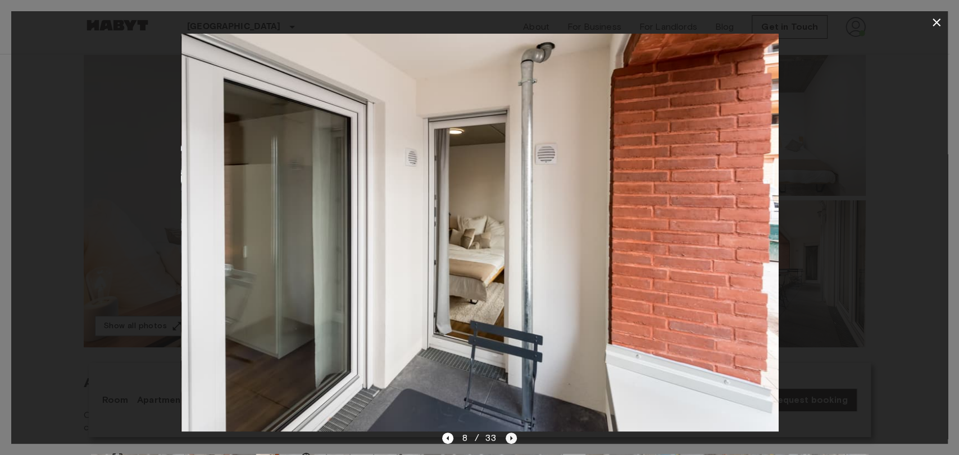
click at [509, 441] on icon "Next image" at bounding box center [510, 438] width 11 height 11
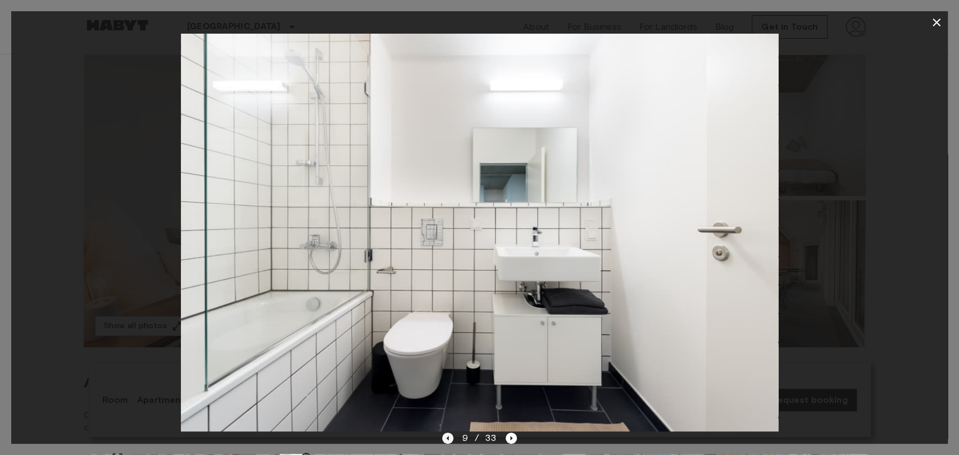
click at [451, 439] on icon "Previous image" at bounding box center [447, 438] width 11 height 11
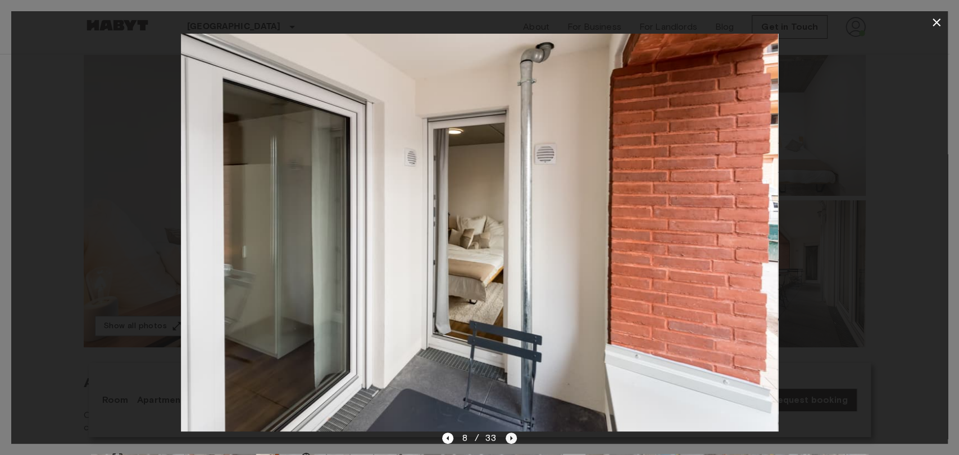
click at [507, 436] on icon "Next image" at bounding box center [510, 438] width 11 height 11
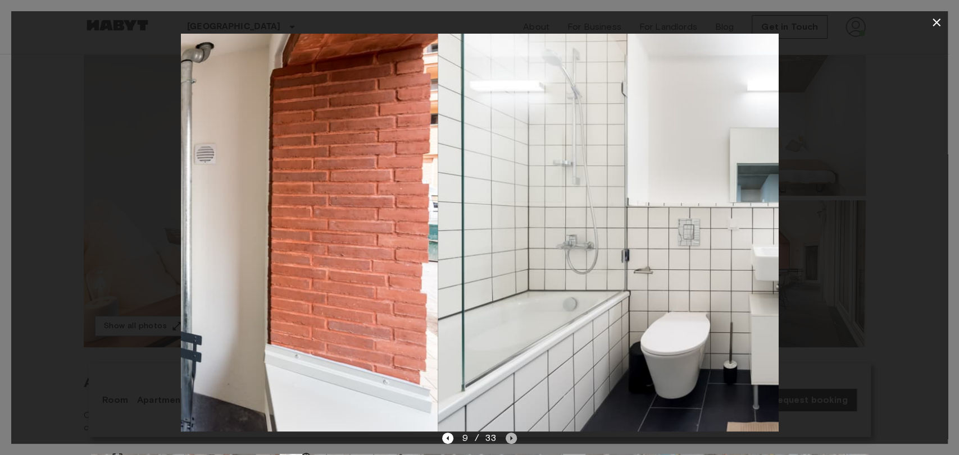
click at [507, 436] on icon "Next image" at bounding box center [510, 438] width 11 height 11
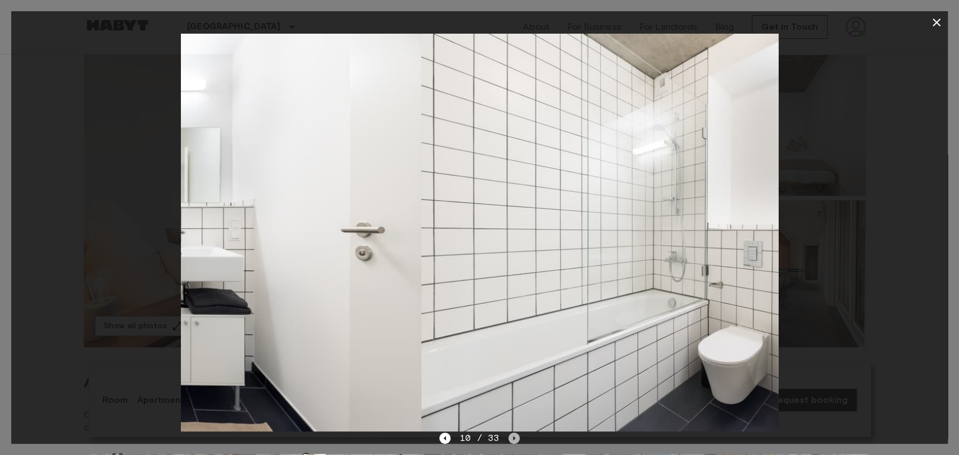
click at [508, 436] on icon "Next image" at bounding box center [513, 438] width 11 height 11
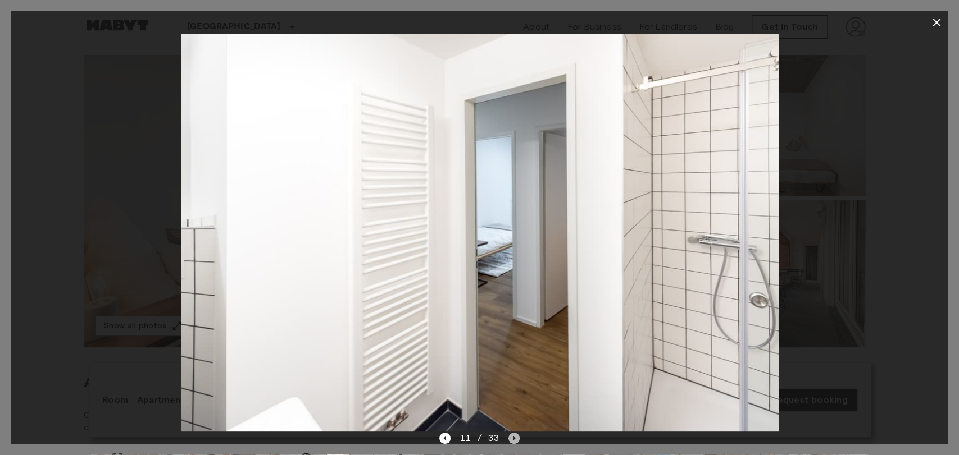
click at [508, 436] on icon "Next image" at bounding box center [513, 438] width 11 height 11
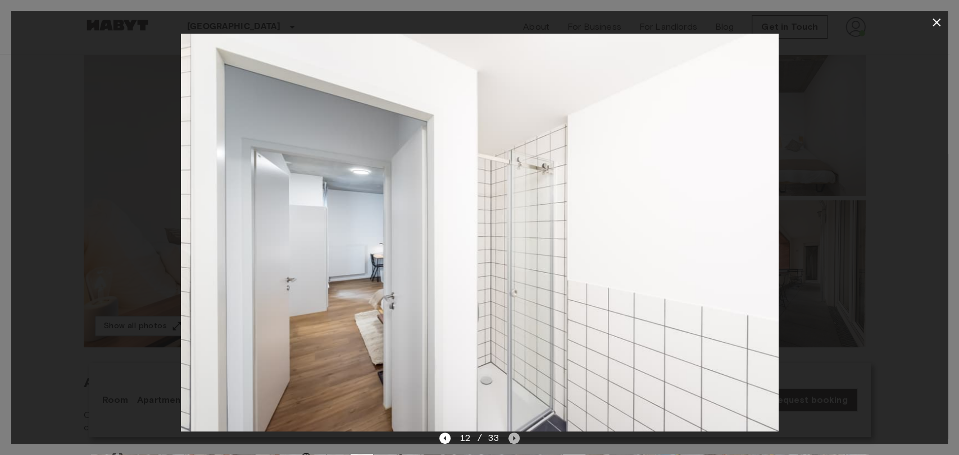
click at [508, 436] on icon "Next image" at bounding box center [513, 438] width 11 height 11
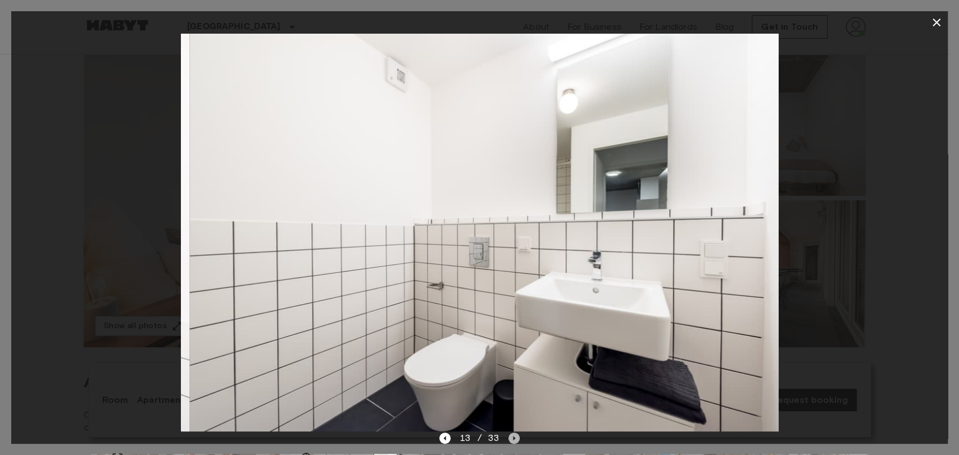
click at [508, 436] on icon "Next image" at bounding box center [513, 438] width 11 height 11
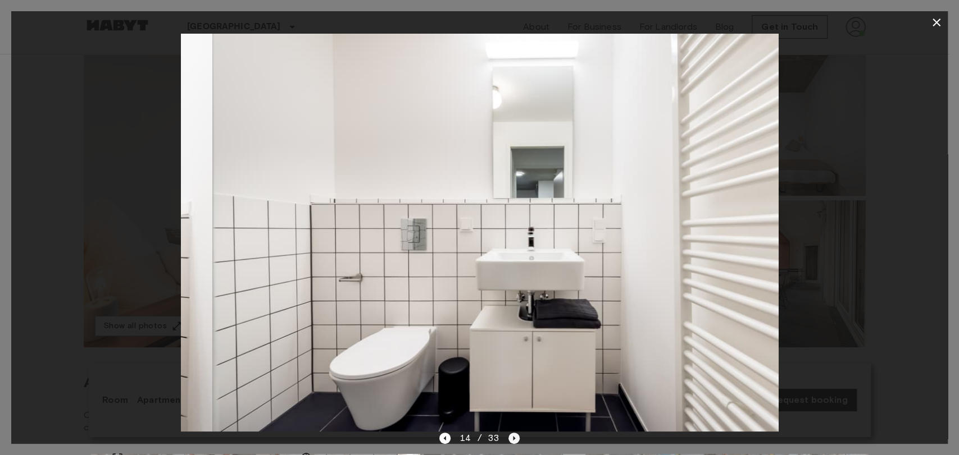
click at [508, 436] on icon "Next image" at bounding box center [513, 438] width 11 height 11
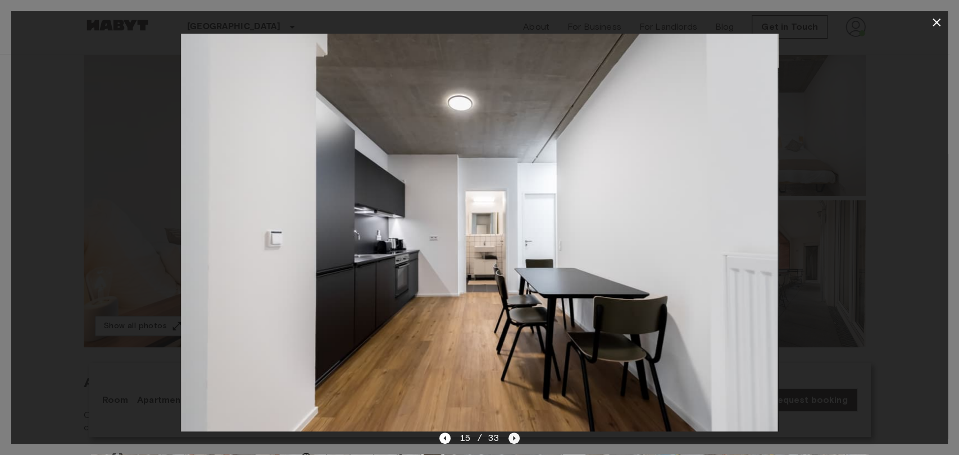
click at [513, 440] on icon "Next image" at bounding box center [514, 438] width 2 height 4
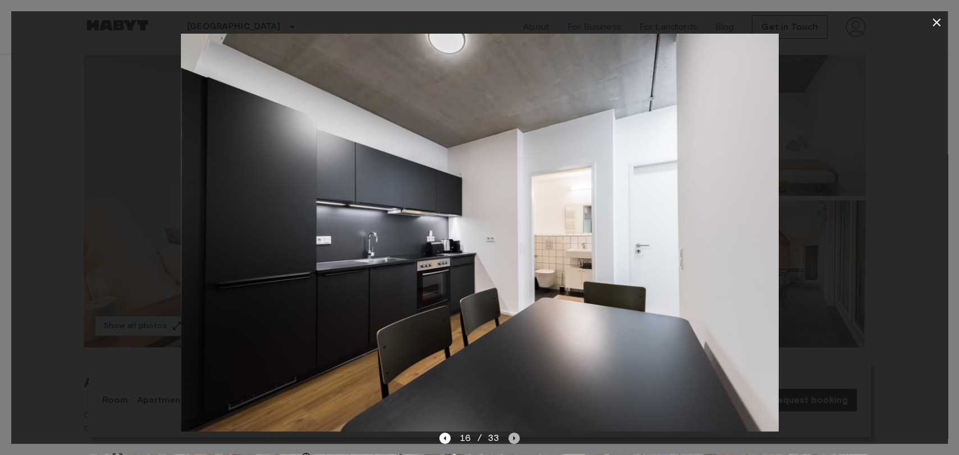
click at [508, 443] on icon "Next image" at bounding box center [513, 438] width 11 height 11
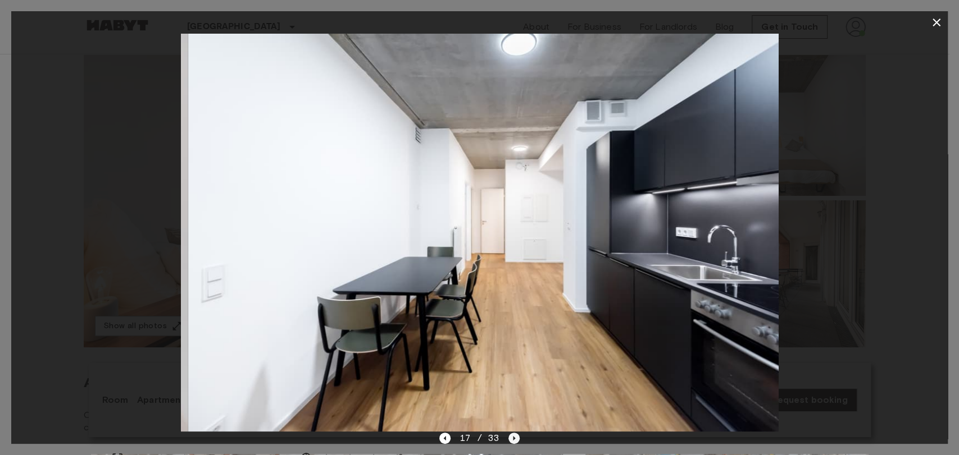
click at [509, 440] on icon "Next image" at bounding box center [513, 438] width 11 height 11
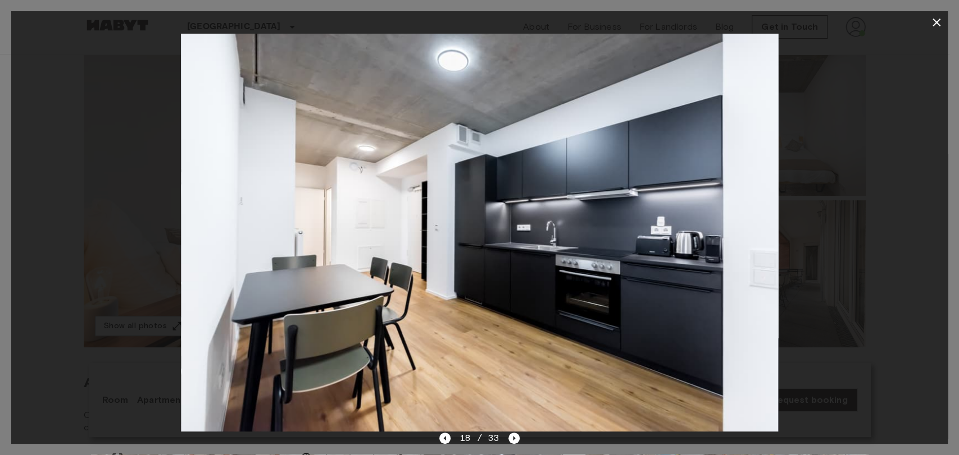
drag, startPoint x: 512, startPoint y: 448, endPoint x: 512, endPoint y: 437, distance: 11.2
click at [512, 437] on div "18 / 33" at bounding box center [479, 459] width 936 height 54
click at [512, 437] on icon "Next image" at bounding box center [513, 438] width 11 height 11
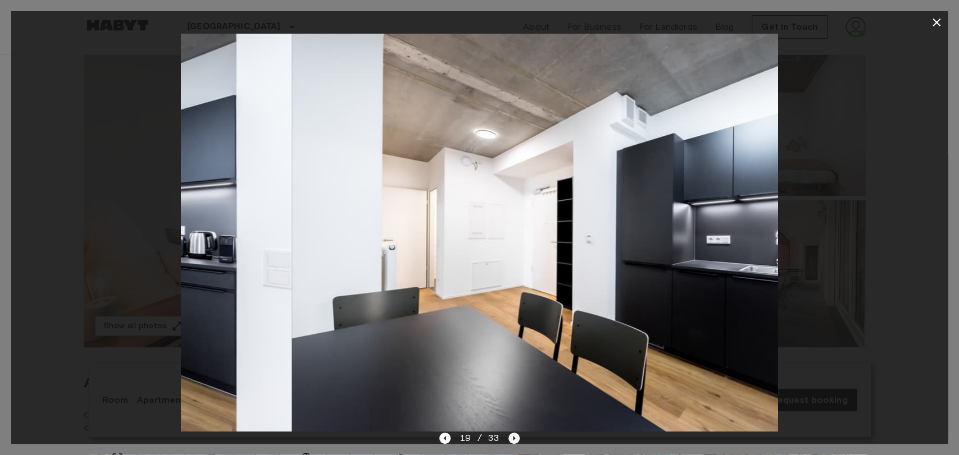
click at [512, 437] on icon "Next image" at bounding box center [513, 438] width 11 height 11
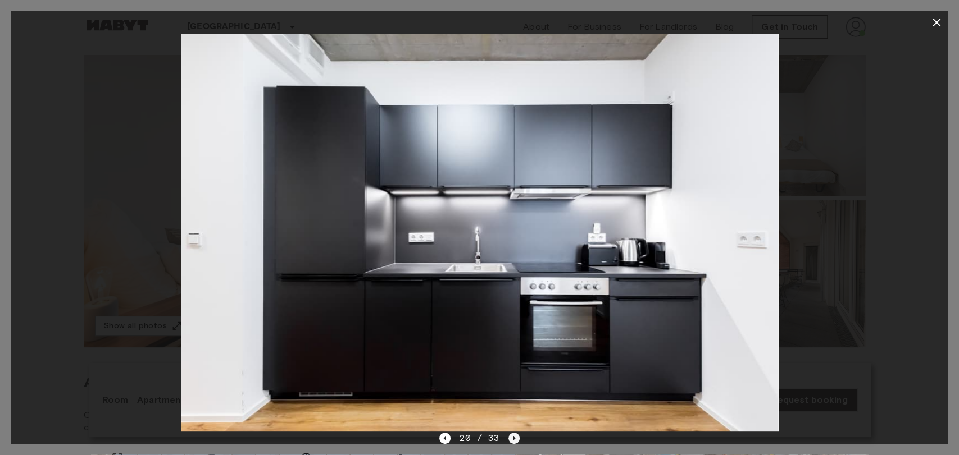
click at [508, 439] on icon "Next image" at bounding box center [513, 438] width 11 height 11
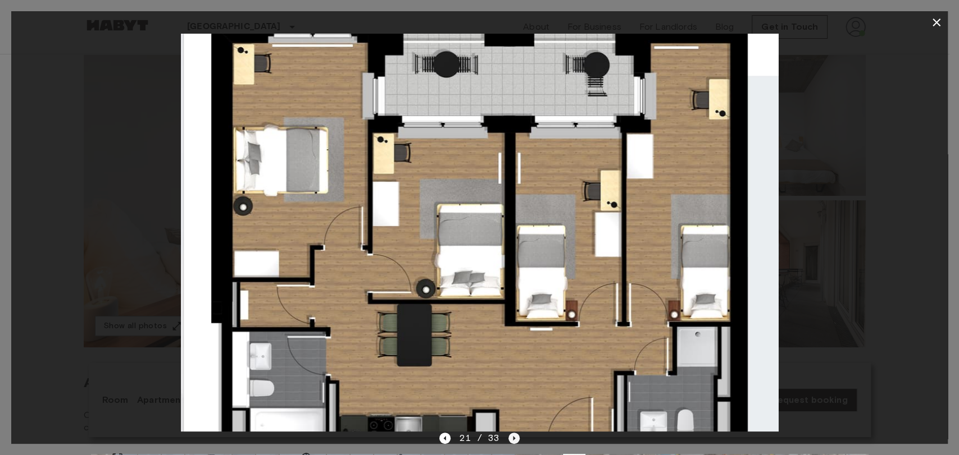
click at [511, 437] on icon "Next image" at bounding box center [513, 438] width 11 height 11
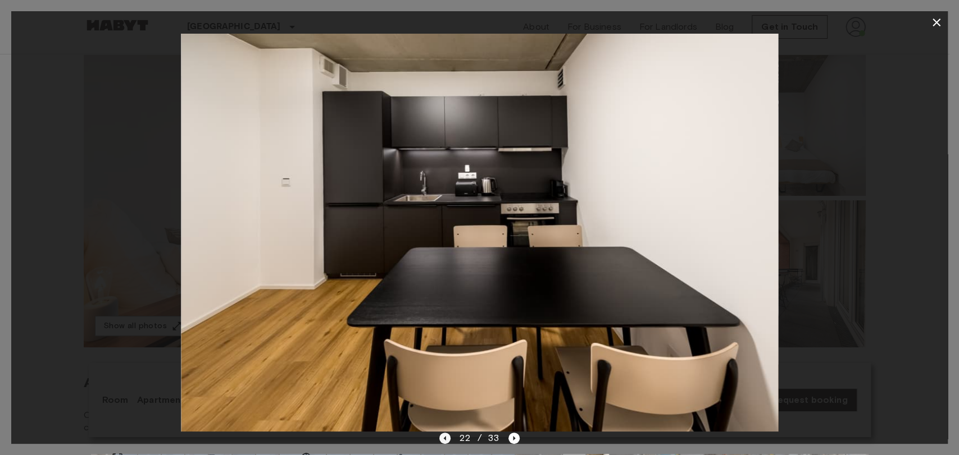
click at [449, 437] on icon "Previous image" at bounding box center [444, 438] width 11 height 11
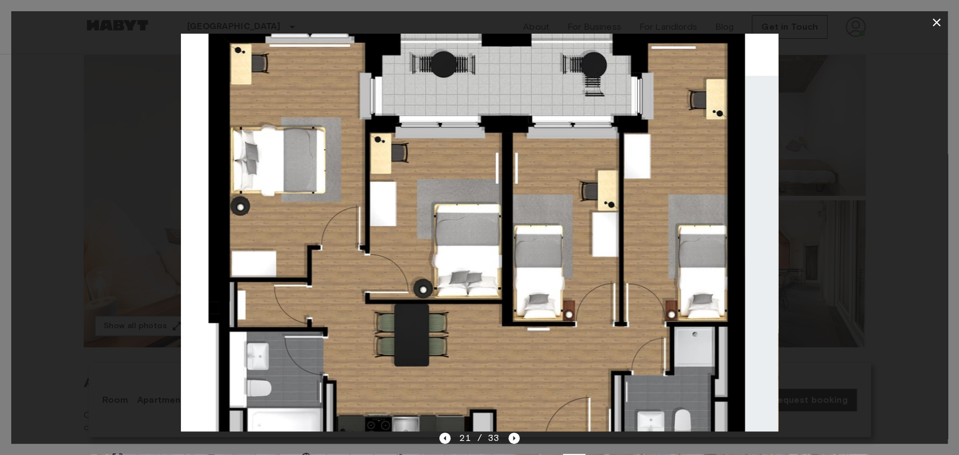
click at [510, 431] on img at bounding box center [479, 233] width 597 height 398
click at [513, 439] on icon "Next image" at bounding box center [514, 438] width 2 height 4
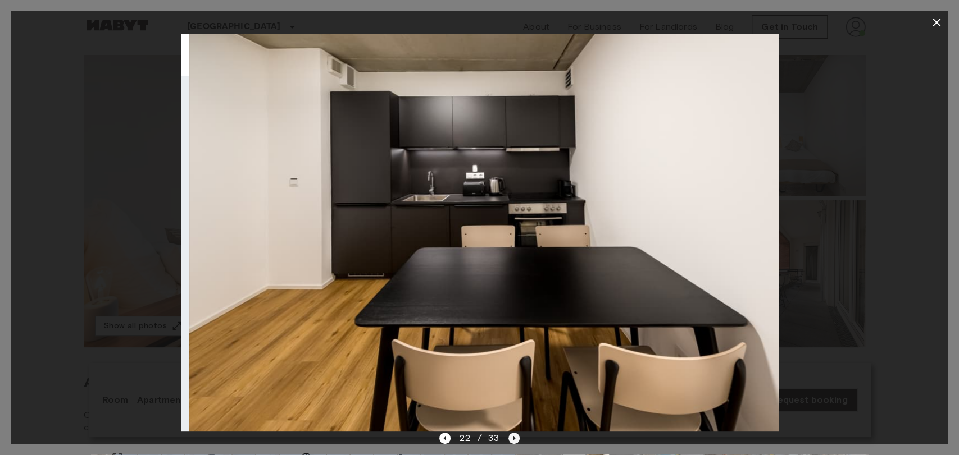
click at [513, 439] on icon "Next image" at bounding box center [514, 438] width 2 height 4
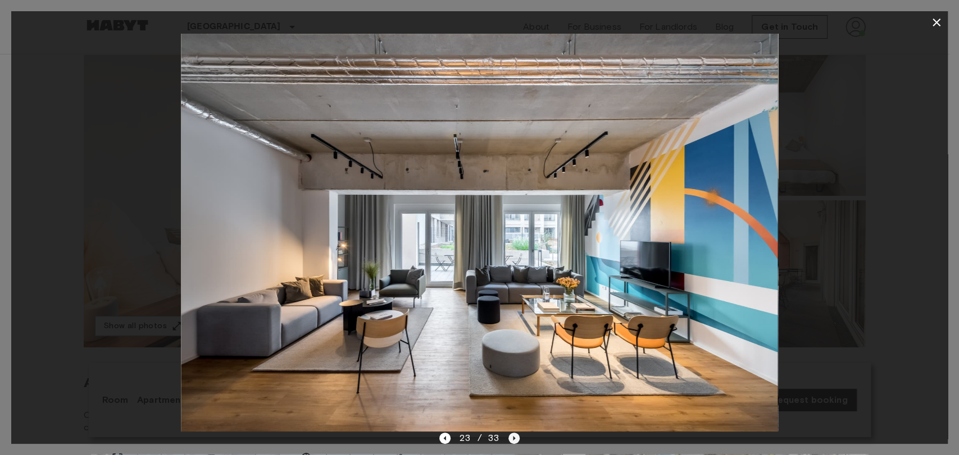
click at [512, 440] on icon "Next image" at bounding box center [513, 438] width 11 height 11
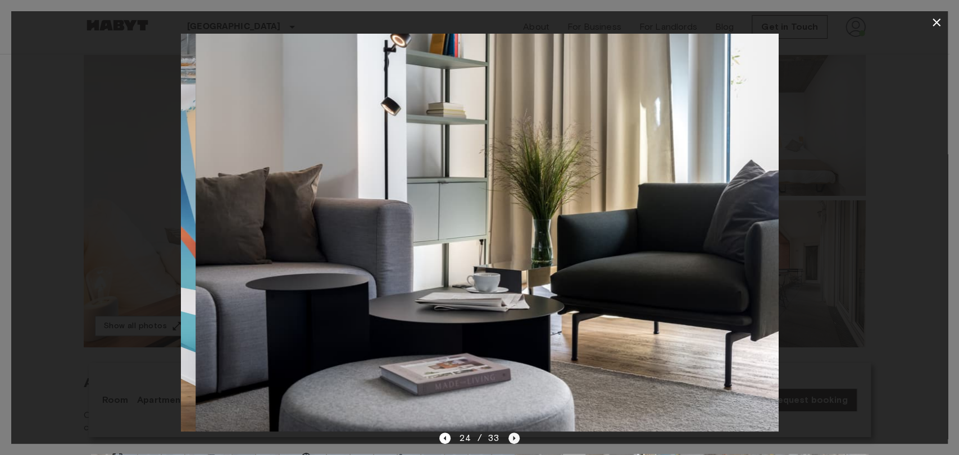
click at [512, 440] on icon "Next image" at bounding box center [513, 438] width 11 height 11
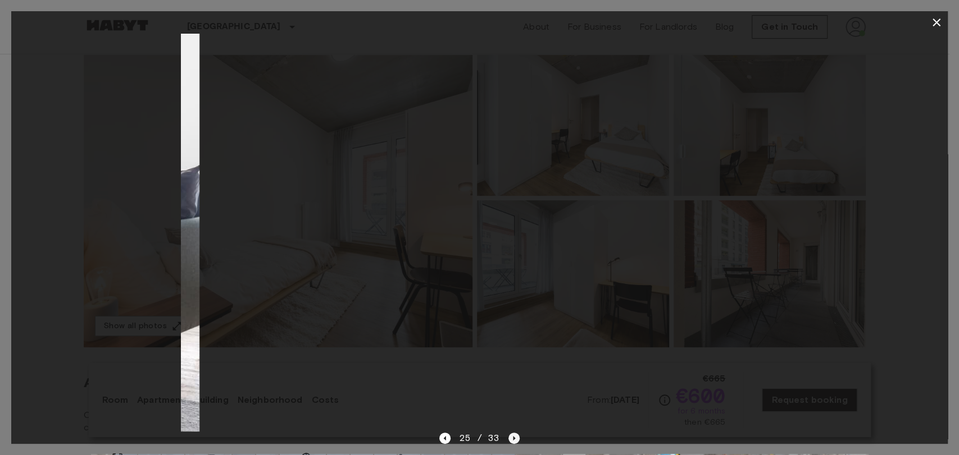
click at [512, 440] on icon "Next image" at bounding box center [513, 438] width 11 height 11
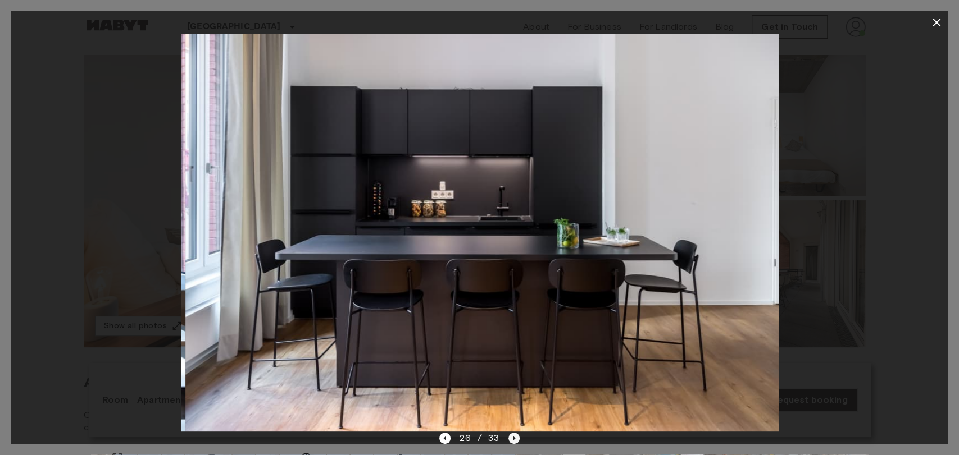
click at [512, 440] on icon "Next image" at bounding box center [513, 438] width 11 height 11
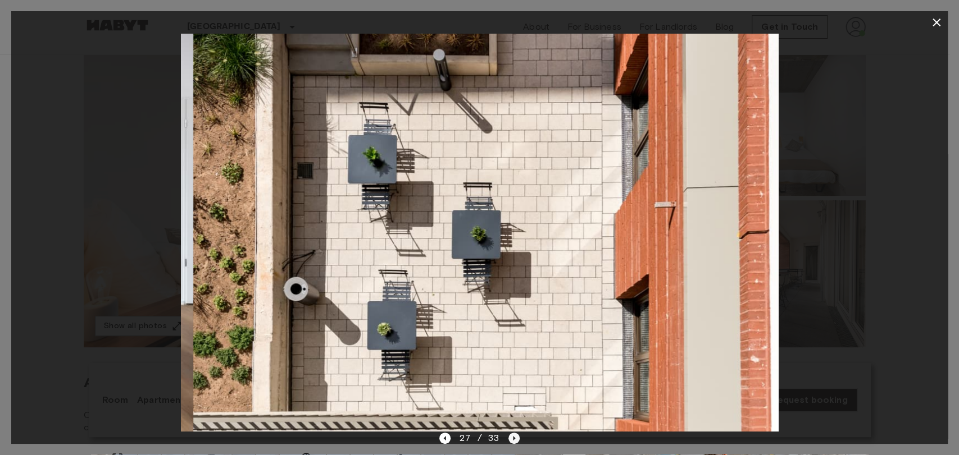
click at [512, 440] on icon "Next image" at bounding box center [513, 438] width 11 height 11
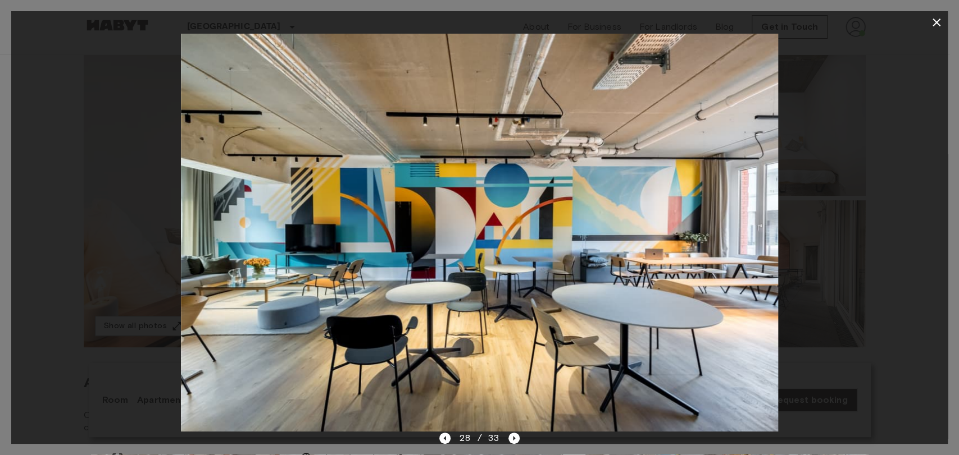
click at [437, 440] on div "28 / 33" at bounding box center [479, 459] width 936 height 54
click at [445, 440] on icon "Previous image" at bounding box center [444, 438] width 11 height 11
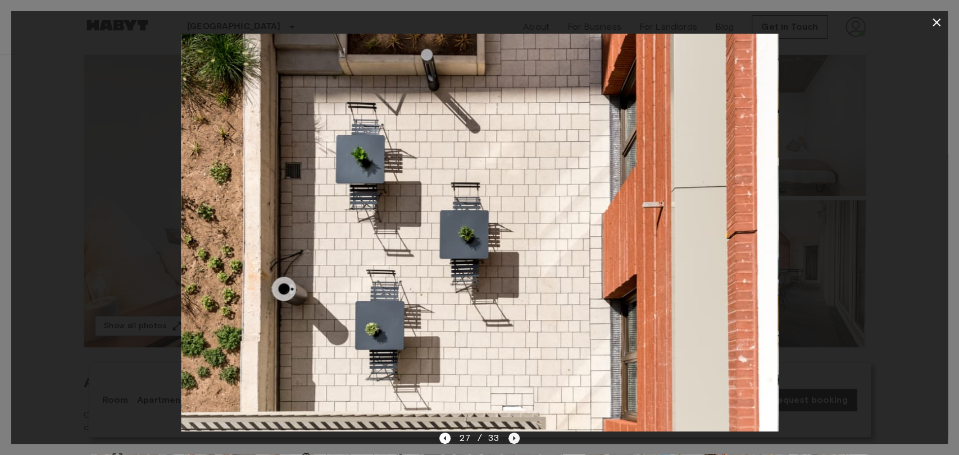
click at [515, 438] on icon "Next image" at bounding box center [513, 438] width 11 height 11
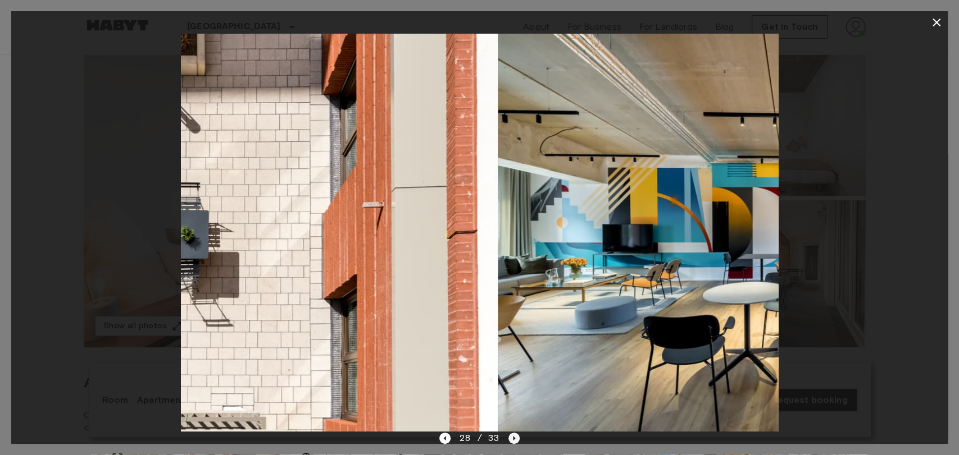
click at [515, 438] on icon "Next image" at bounding box center [513, 438] width 11 height 11
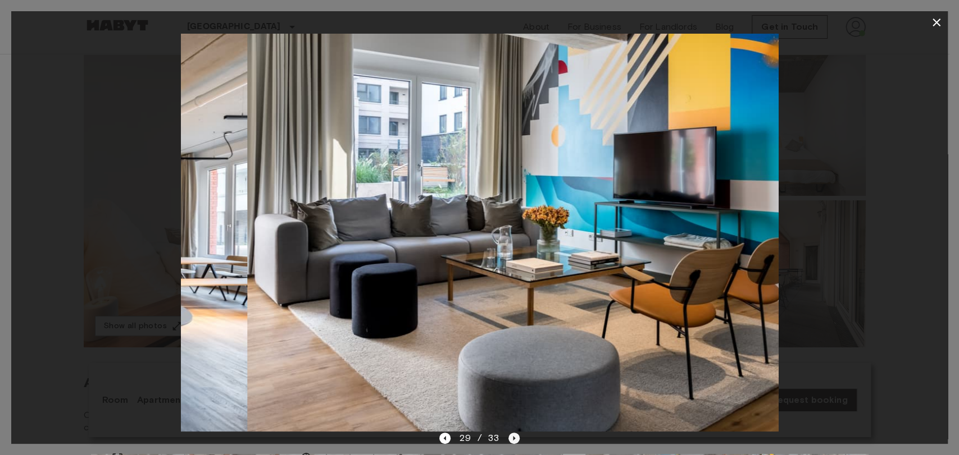
click at [515, 438] on icon "Next image" at bounding box center [513, 438] width 11 height 11
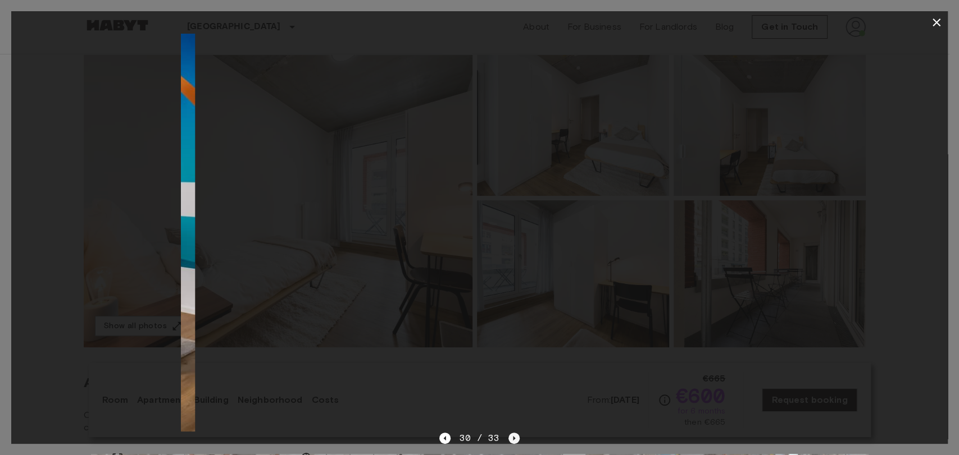
click at [515, 438] on icon "Next image" at bounding box center [513, 438] width 11 height 11
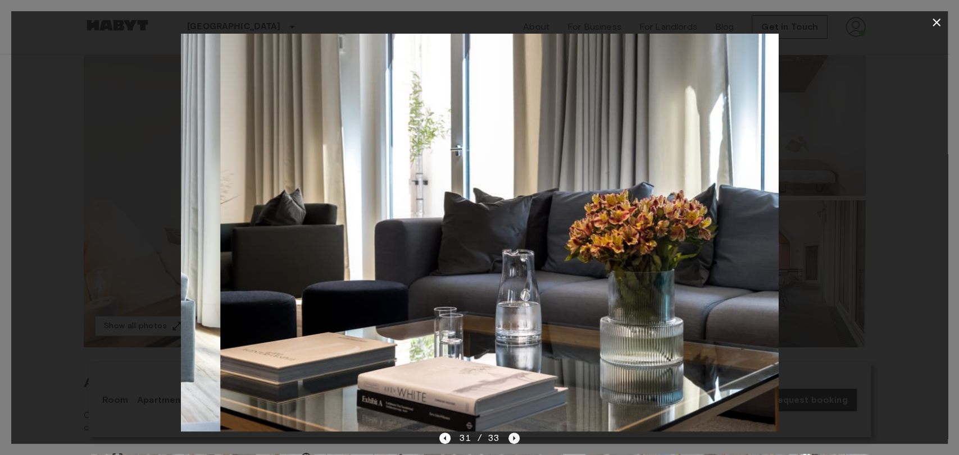
click at [515, 438] on icon "Next image" at bounding box center [513, 438] width 11 height 11
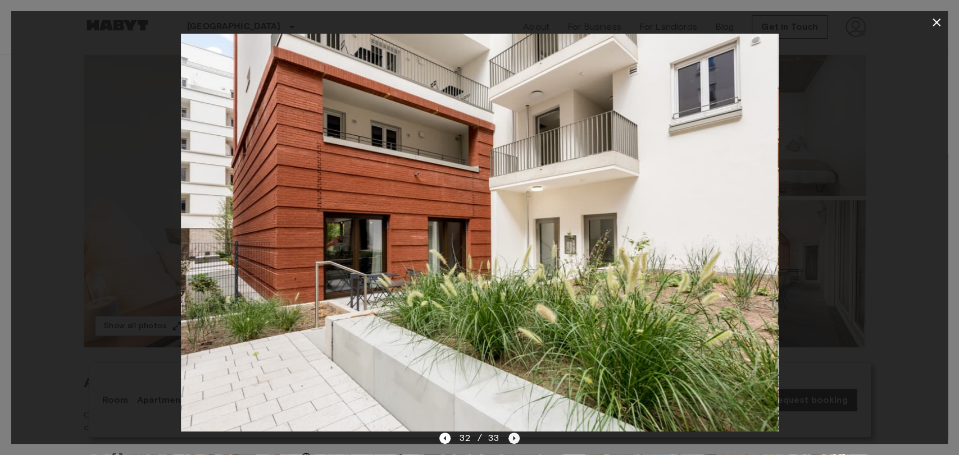
click at [514, 437] on icon "Next image" at bounding box center [513, 438] width 11 height 11
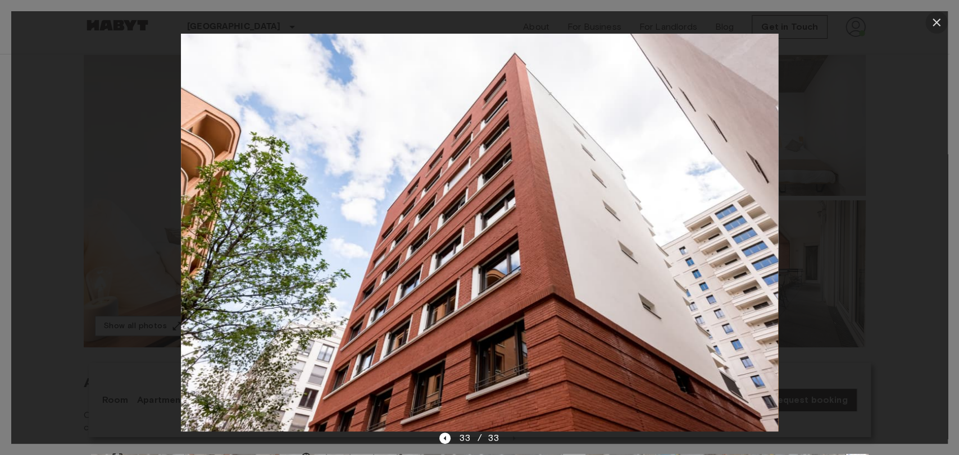
click at [927, 20] on button "button" at bounding box center [936, 22] width 22 height 22
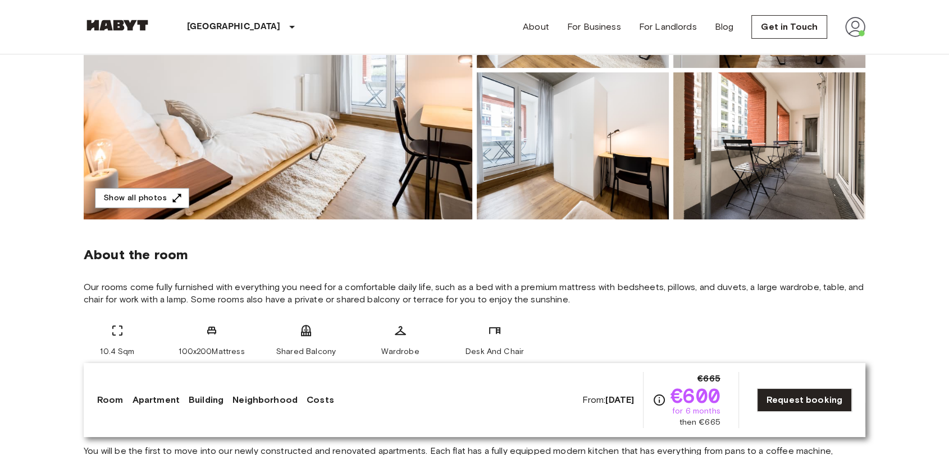
scroll to position [0, 0]
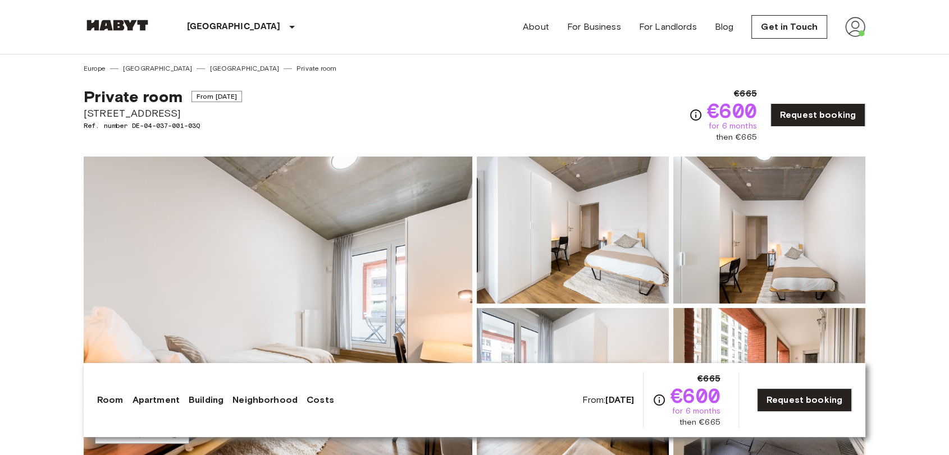
click at [121, 22] on img at bounding box center [117, 25] width 67 height 11
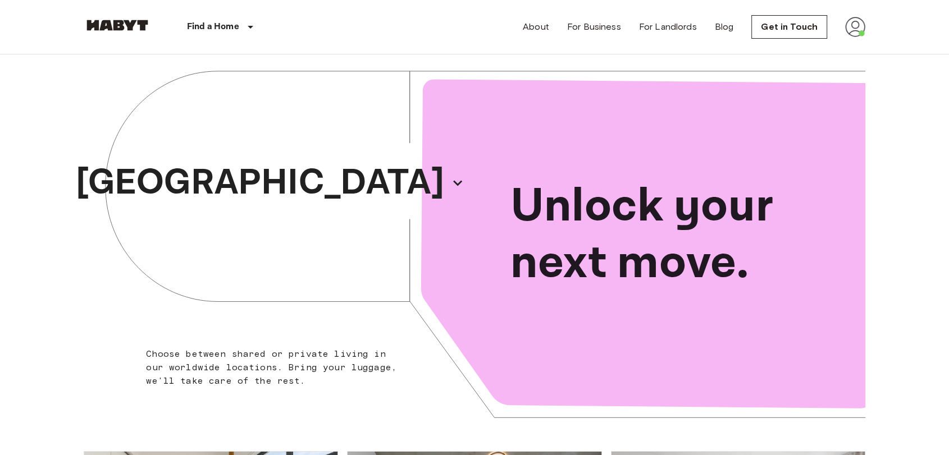
click at [118, 16] on div "Find a Home Europe Amsterdam Berlin Brussels Cologne Dusseldorf Frankfurt Graz …" at bounding box center [188, 27] width 209 height 54
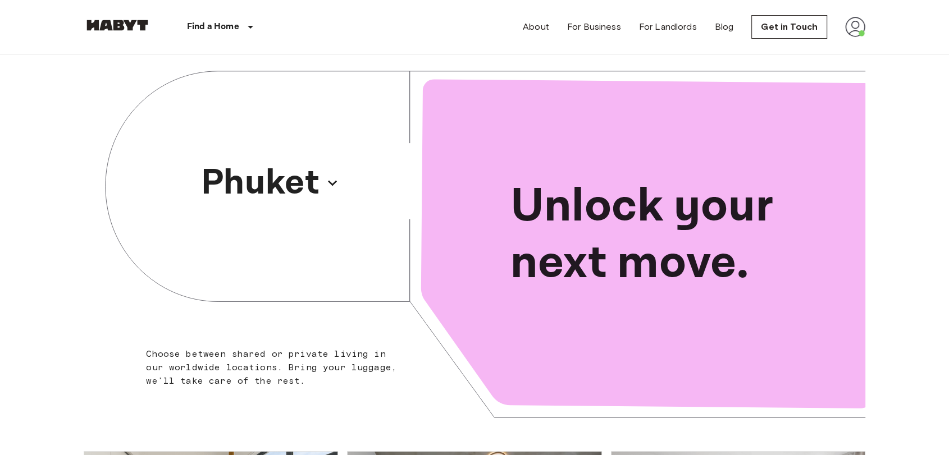
click at [126, 21] on img at bounding box center [117, 25] width 67 height 11
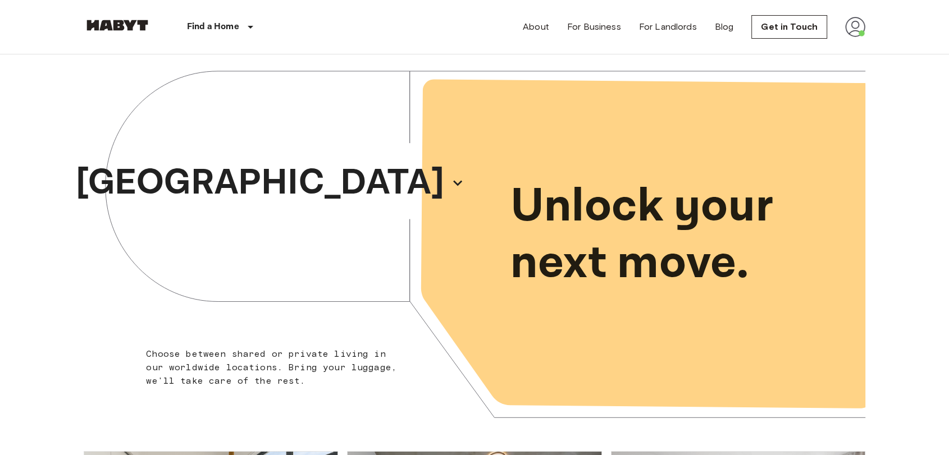
click at [854, 26] on img at bounding box center [855, 27] width 20 height 20
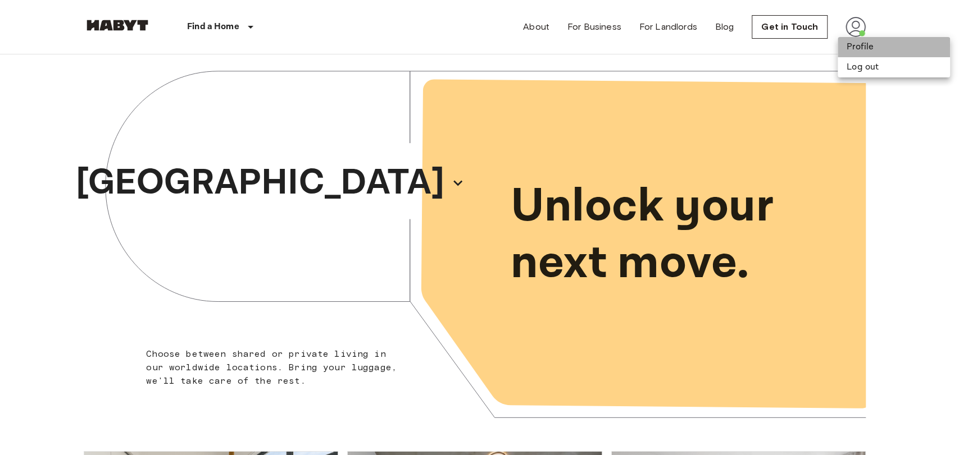
click at [865, 48] on li "Profile" at bounding box center [893, 47] width 112 height 20
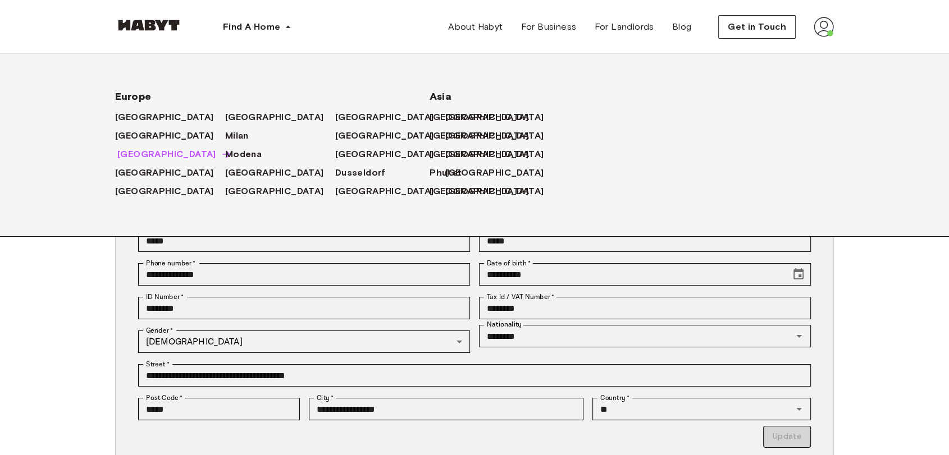
click at [135, 150] on span "[GEOGRAPHIC_DATA]" at bounding box center [166, 154] width 99 height 13
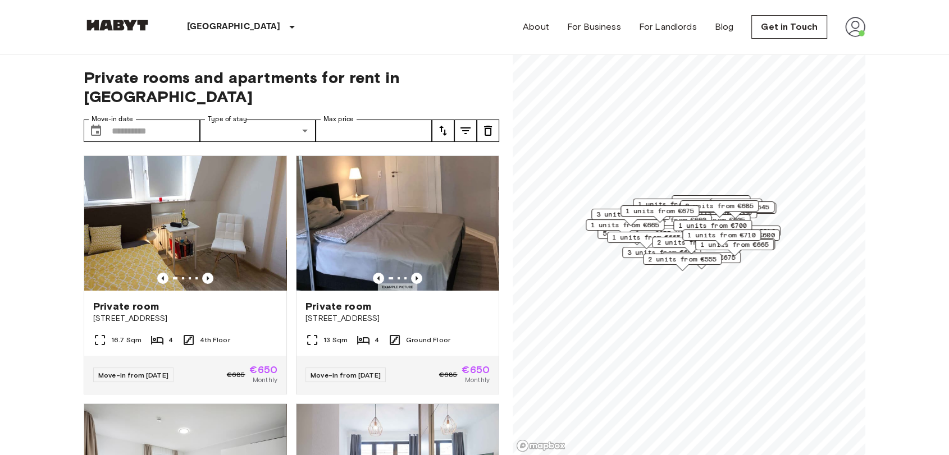
click at [141, 99] on div "Private rooms and apartments for rent in [GEOGRAPHIC_DATA] Move-in date ​ Move-…" at bounding box center [292, 254] width 416 height 401
click at [141, 100] on div "Private rooms and apartments for rent in [GEOGRAPHIC_DATA] Move-in date ​ Move-…" at bounding box center [292, 254] width 416 height 401
click at [143, 120] on input "Move-in date" at bounding box center [156, 131] width 88 height 22
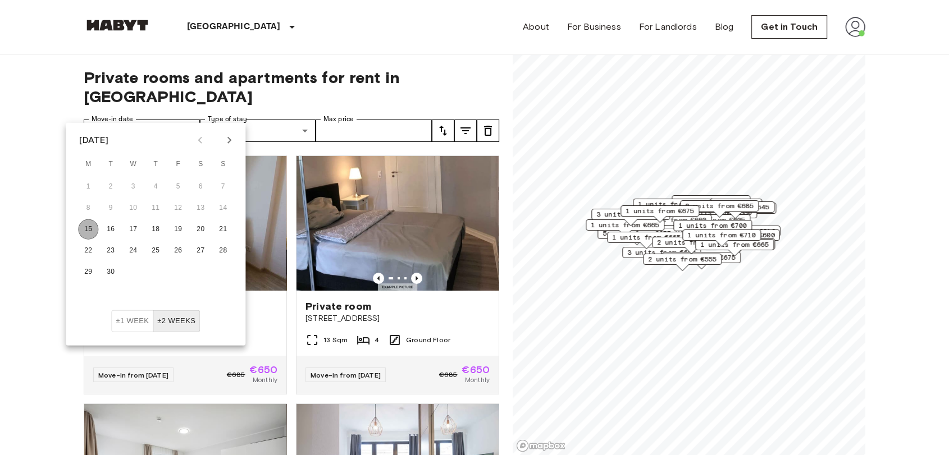
click at [88, 221] on button "15" at bounding box center [88, 230] width 20 height 20
type input "**********"
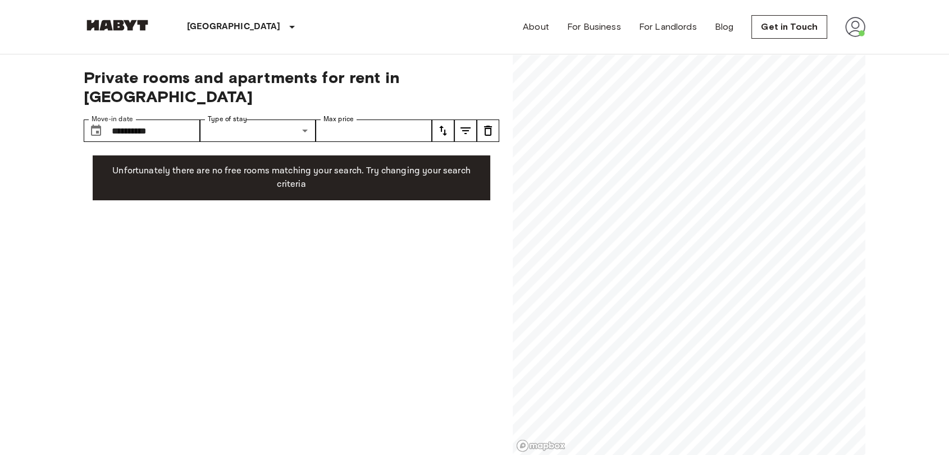
click at [149, 120] on input "**********" at bounding box center [156, 131] width 88 height 22
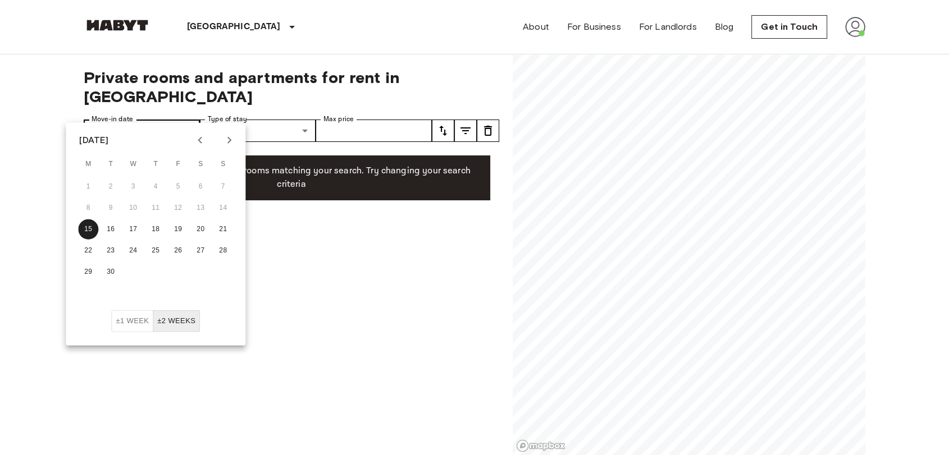
click at [78, 220] on button "15" at bounding box center [88, 230] width 20 height 20
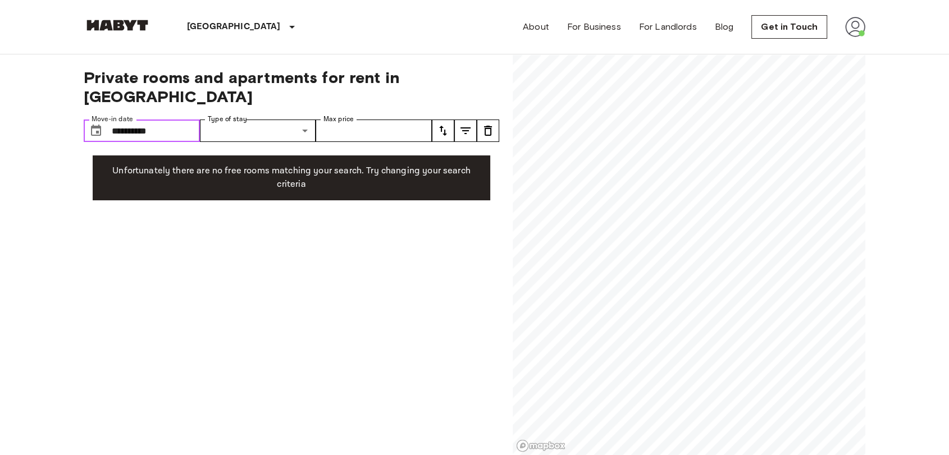
click at [163, 120] on input "**********" at bounding box center [156, 131] width 88 height 22
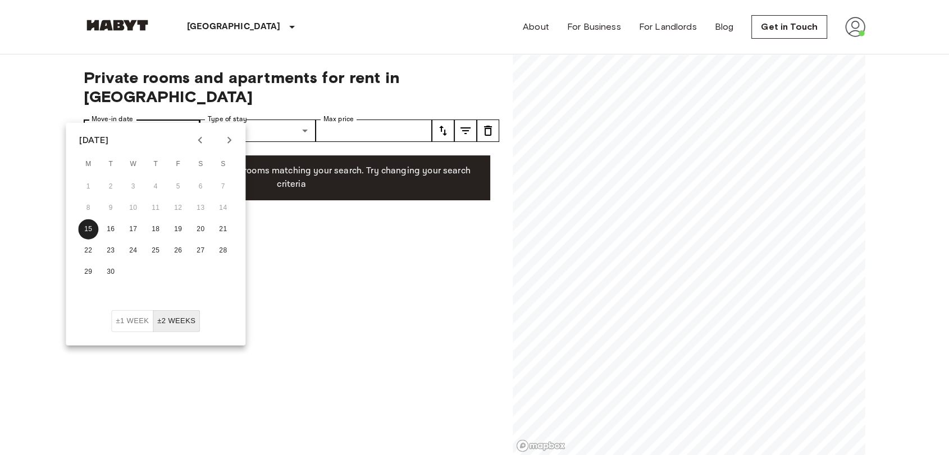
click at [78, 220] on button "15" at bounding box center [88, 230] width 20 height 20
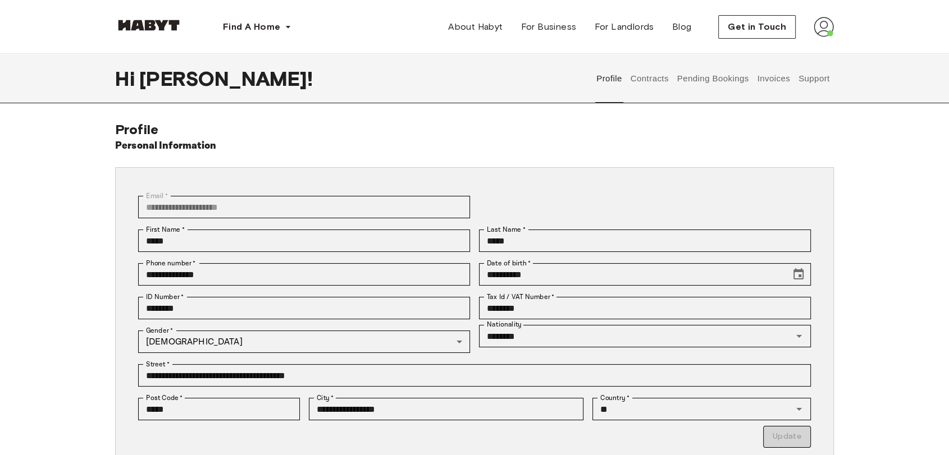
click at [644, 78] on button "Contracts" at bounding box center [649, 78] width 41 height 49
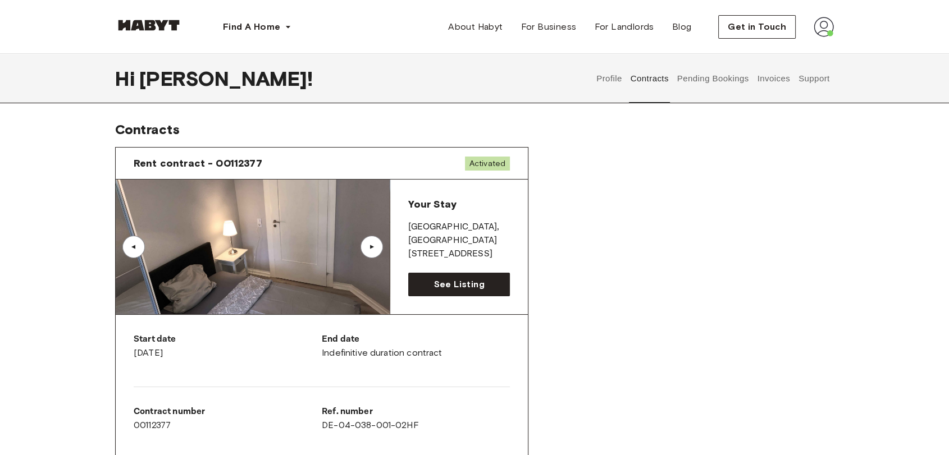
click at [764, 68] on button "Invoices" at bounding box center [773, 78] width 35 height 49
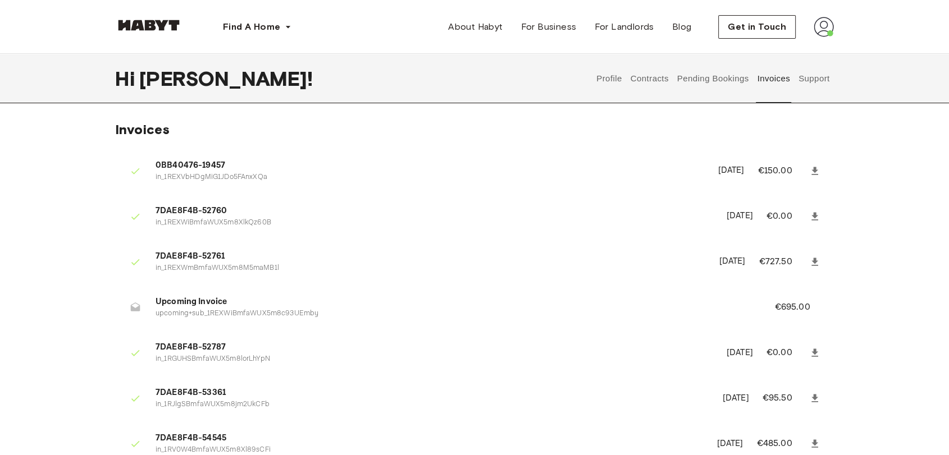
click at [140, 28] on img at bounding box center [148, 25] width 67 height 11
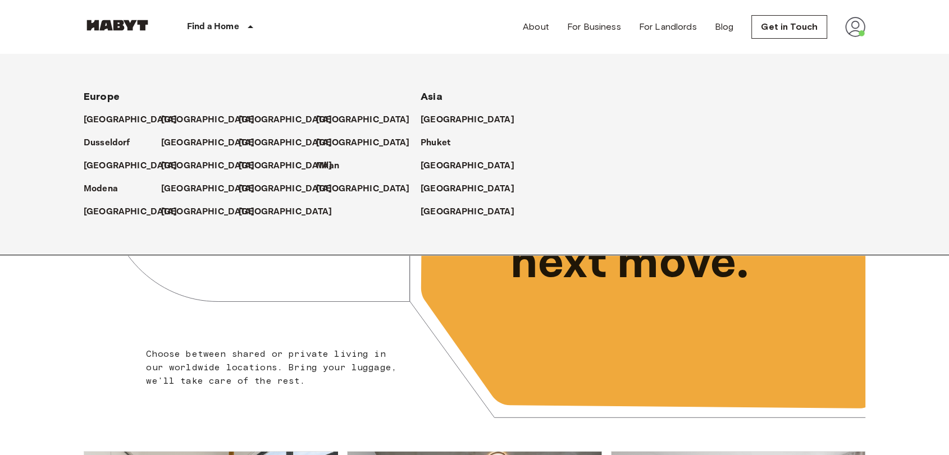
scroll to position [1, 0]
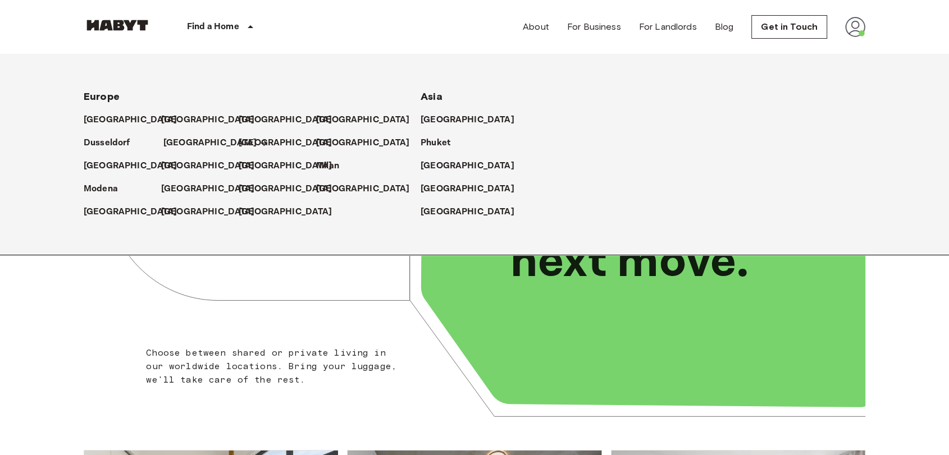
click at [172, 136] on p "[GEOGRAPHIC_DATA]" at bounding box center [210, 142] width 94 height 13
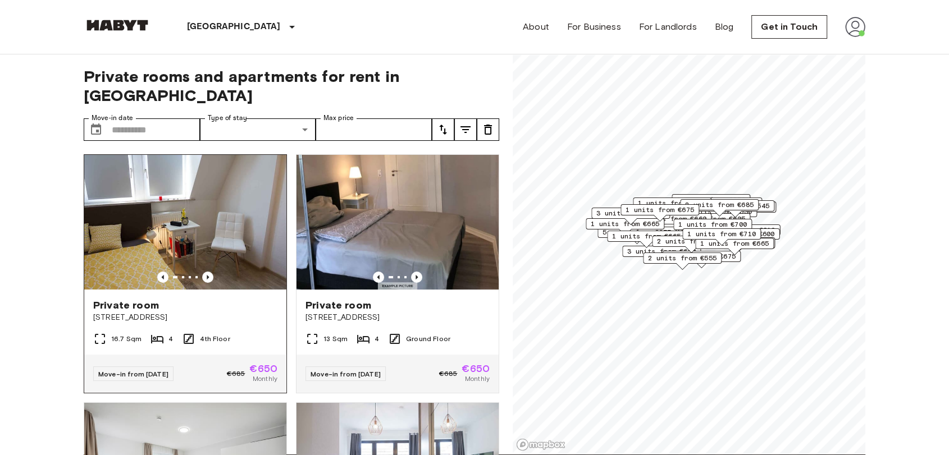
click at [252, 187] on img at bounding box center [185, 222] width 202 height 135
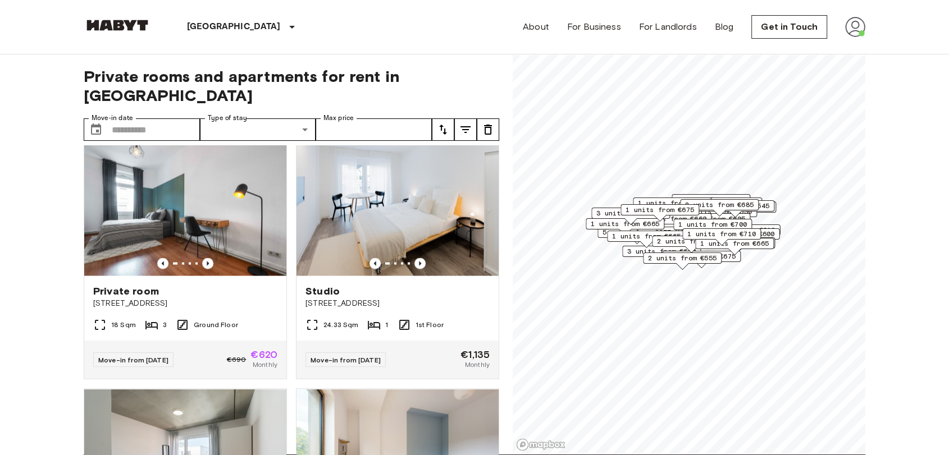
scroll to position [2247, 0]
click at [383, 255] on img at bounding box center [397, 209] width 202 height 135
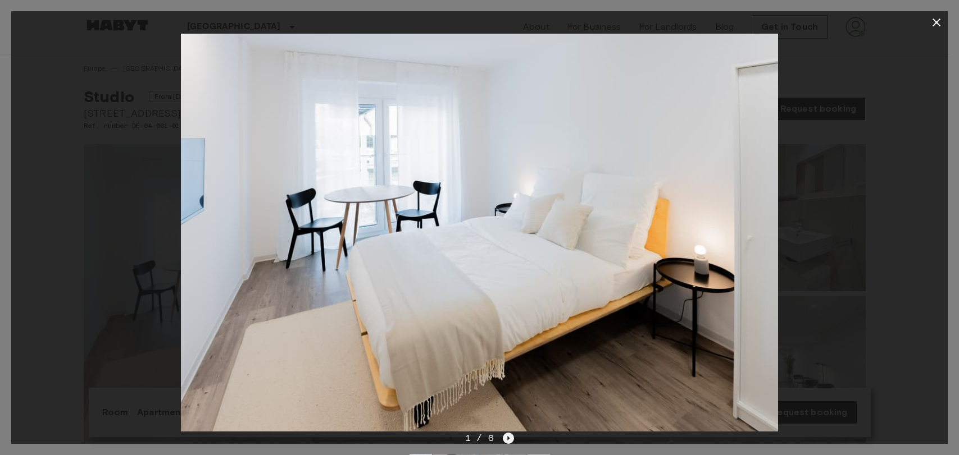
click at [510, 439] on icon "Next image" at bounding box center [508, 438] width 11 height 11
click at [504, 439] on icon "Next image" at bounding box center [508, 438] width 11 height 11
click at [509, 432] on div "3 / 6" at bounding box center [479, 438] width 69 height 13
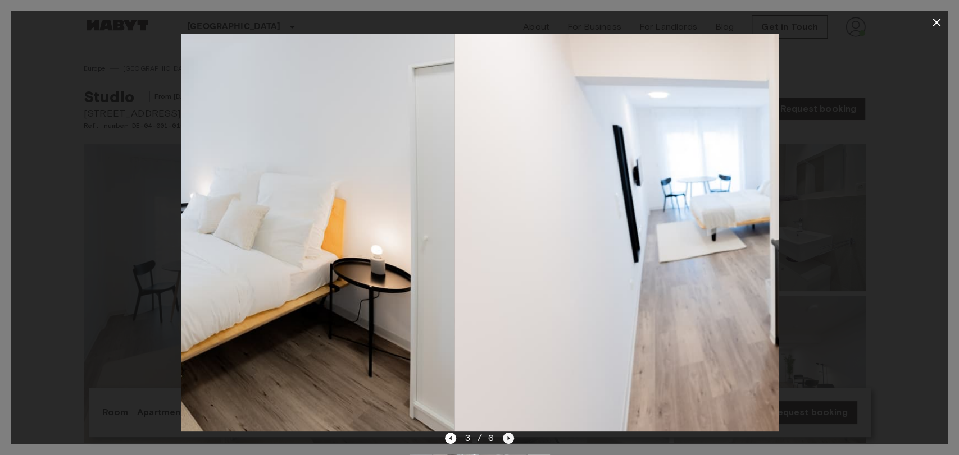
click at [503, 433] on icon "Next image" at bounding box center [508, 438] width 11 height 11
click at [510, 441] on icon "Next image" at bounding box center [508, 438] width 11 height 11
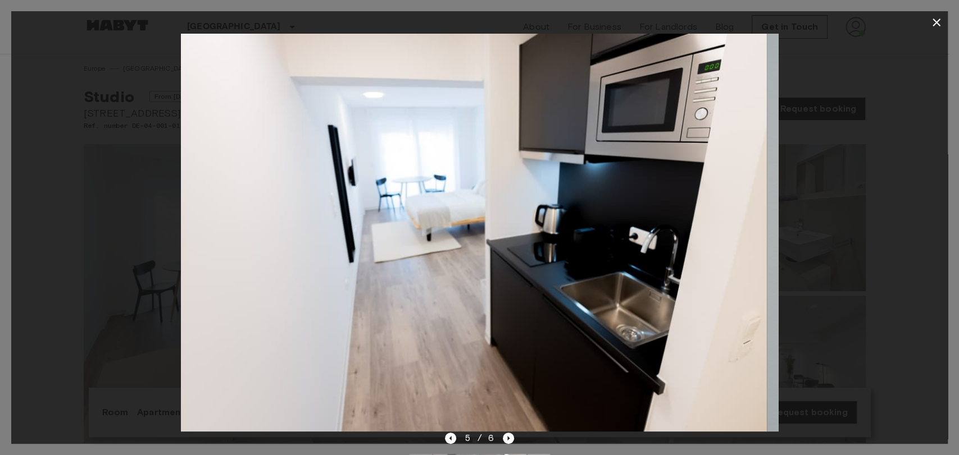
click at [934, 20] on icon "button" at bounding box center [935, 22] width 13 height 13
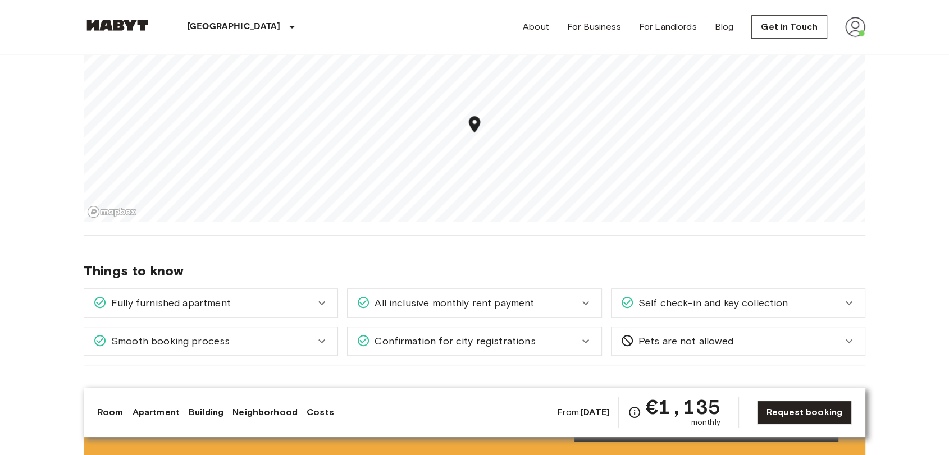
scroll to position [732, 0]
